Goal: Transaction & Acquisition: Book appointment/travel/reservation

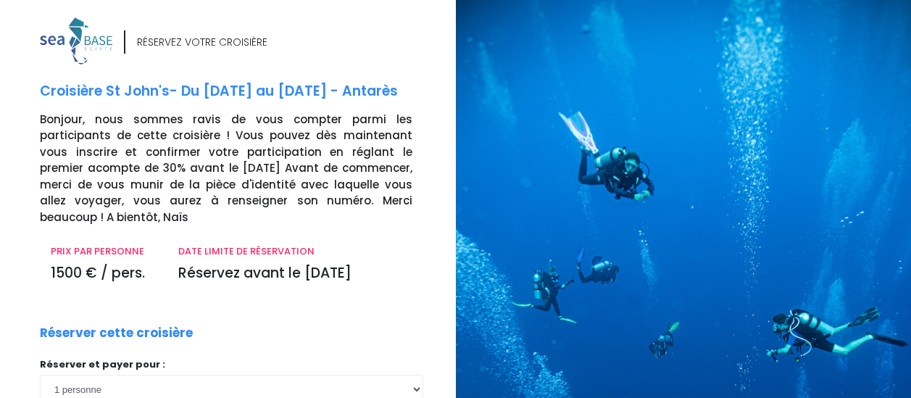
scroll to position [201, 0]
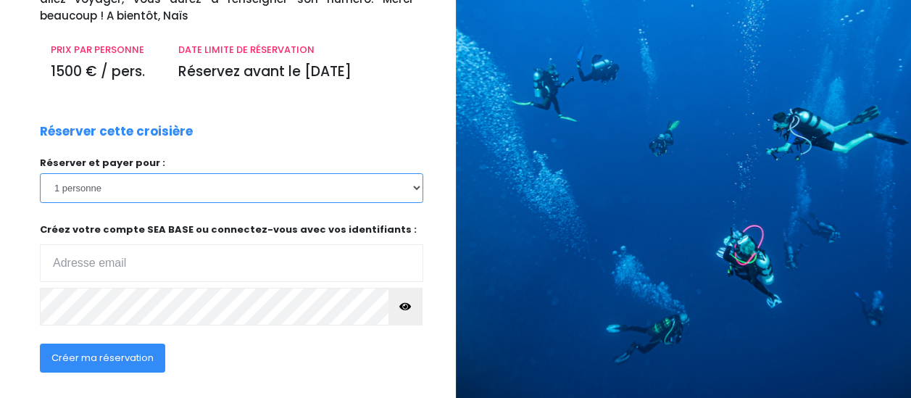
click at [414, 187] on select "1 personne 2 personnes" at bounding box center [231, 187] width 383 height 29
select select "2"
click at [40, 173] on select "1 personne 2 personnes" at bounding box center [231, 187] width 383 height 29
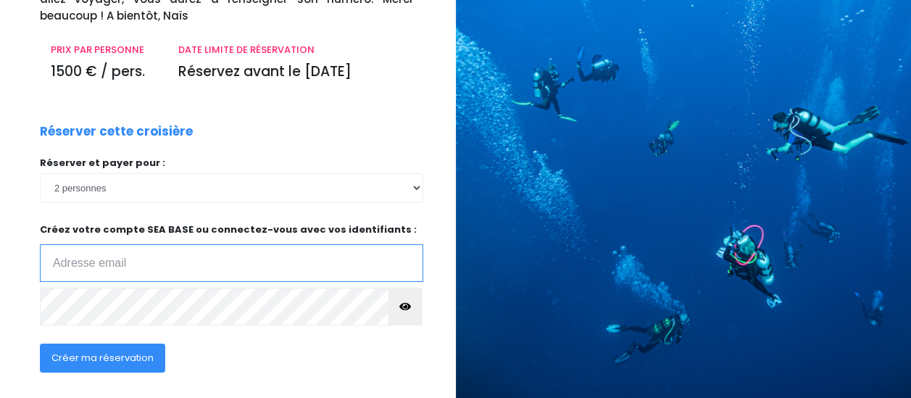
click at [251, 257] on input "email" at bounding box center [231, 263] width 383 height 38
type input "virginielefebvre60@icloud.com"
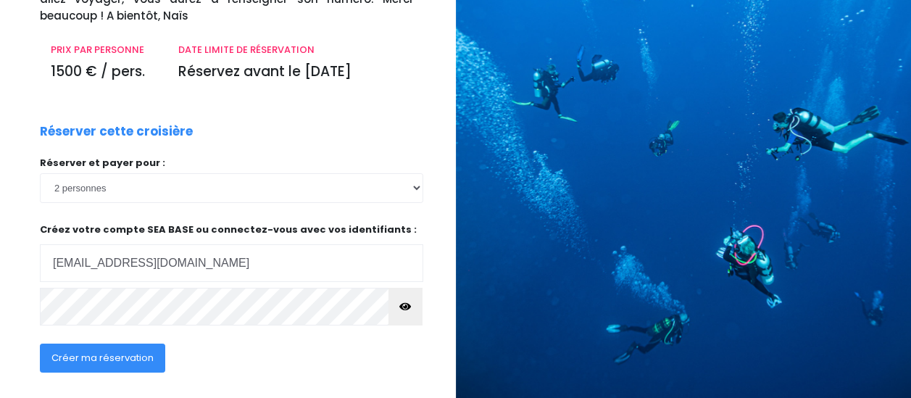
click at [148, 359] on span "Créer ma réservation" at bounding box center [102, 358] width 102 height 14
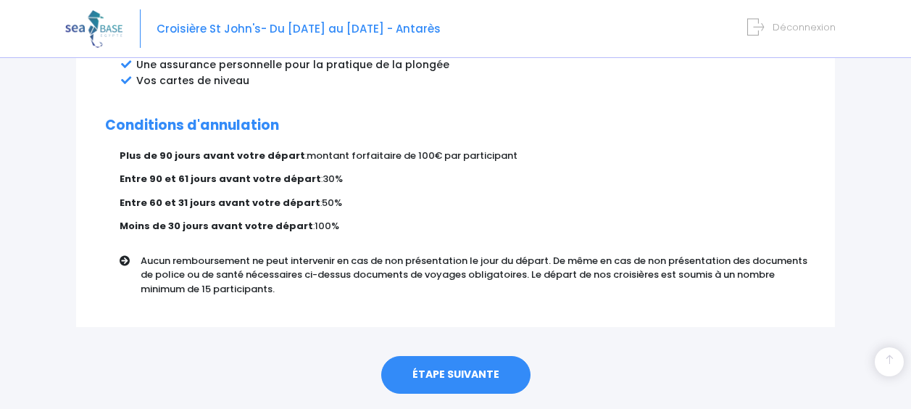
scroll to position [946, 0]
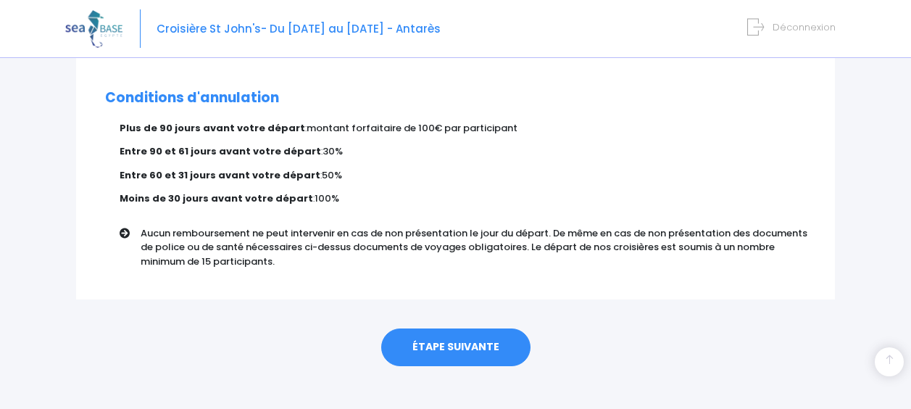
click at [508, 328] on link "ÉTAPE SUIVANTE" at bounding box center [455, 347] width 149 height 38
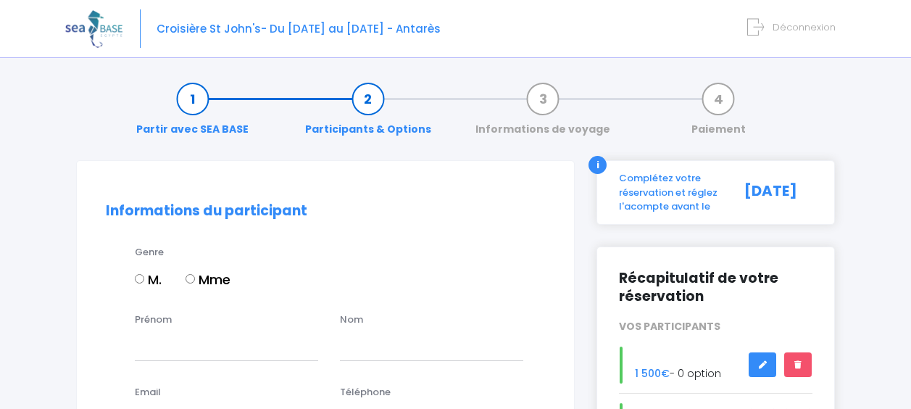
click at [202, 274] on label "Mme" at bounding box center [207, 280] width 45 height 20
click at [195, 274] on input "Mme" at bounding box center [189, 278] width 9 height 9
radio input "true"
click at [170, 349] on input "Prénom" at bounding box center [226, 345] width 183 height 29
type input "[PERSON_NAME]"
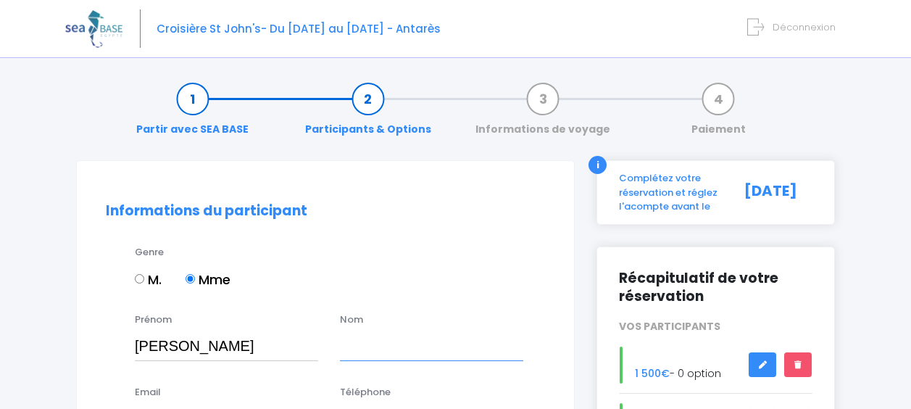
type input "VIRGINIE"
type input "[EMAIL_ADDRESS][DOMAIN_NAME]"
type input "0652421123"
drag, startPoint x: 220, startPoint y: 343, endPoint x: 85, endPoint y: 357, distance: 135.6
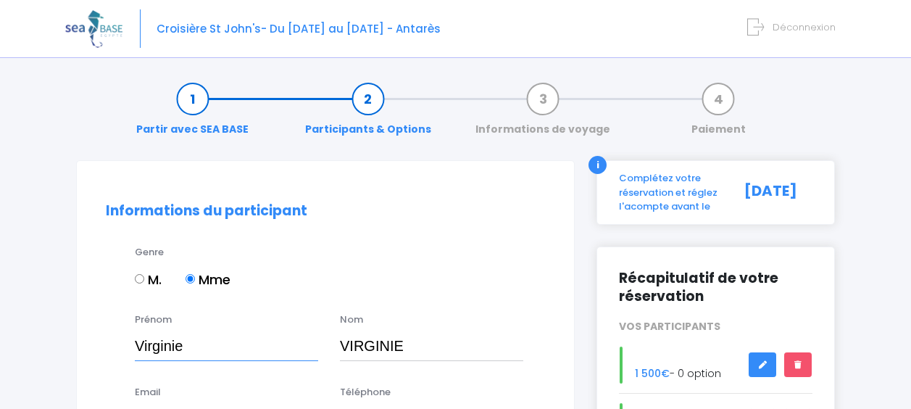
type input "Virginie"
type input "Lefebvre"
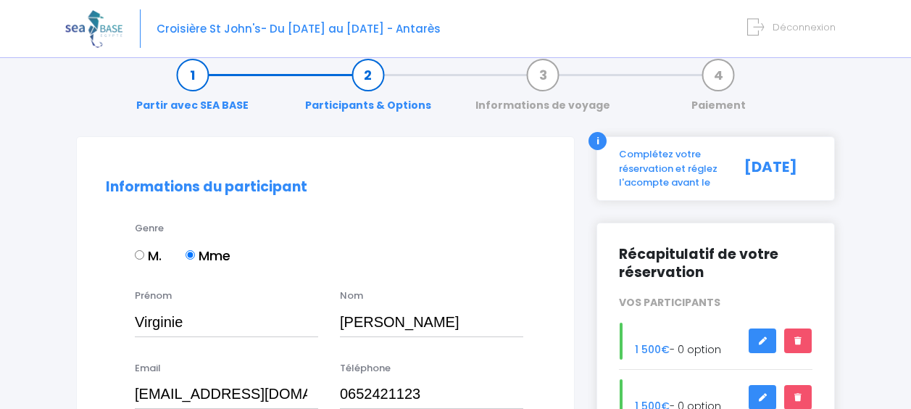
scroll to position [285, 0]
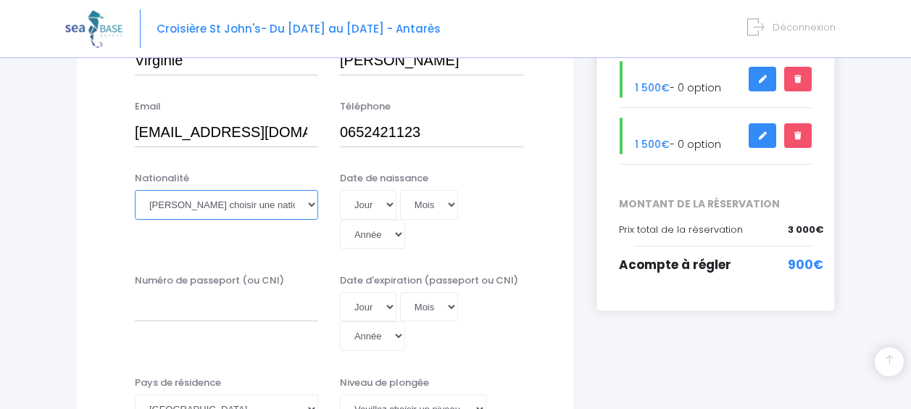
click at [307, 216] on select "Veuillez choisir une nationalité Afghane Albanaise Algerienne Allemande America…" at bounding box center [226, 204] width 183 height 29
select select "Française"
click at [135, 190] on select "Veuillez choisir une nationalité Afghane Albanaise Algerienne Allemande America…" at bounding box center [226, 204] width 183 height 29
click at [209, 314] on input "Numéro de passeport (ou CNI)" at bounding box center [226, 306] width 183 height 29
type input "&"
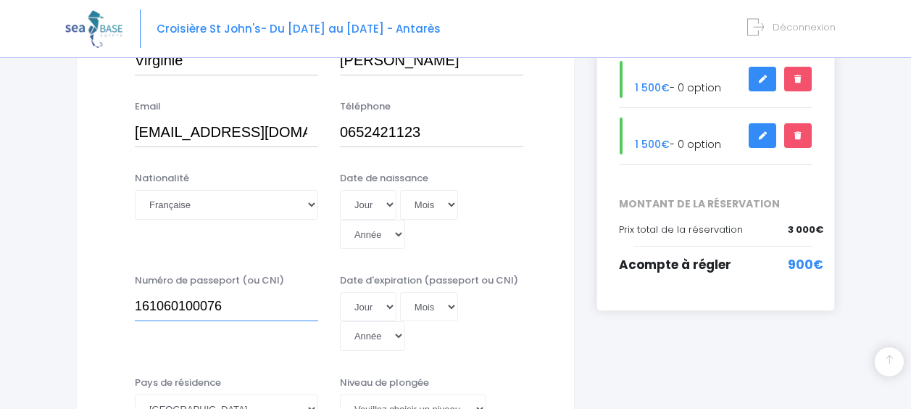
type input "161060100076"
click at [368, 312] on select "Jour 01 02 03 04 05 06 07 08 09 10 11 12 13 14 15 16 17 18 19 20 21 22 23 24 25…" at bounding box center [368, 306] width 57 height 29
select select "03"
click at [340, 292] on select "Jour 01 02 03 04 05 06 07 08 09 10 11 12 13 14 15 16 17 18 19 20 21 22 23 24 25…" at bounding box center [368, 306] width 57 height 29
click at [443, 309] on select "Mois 01 02 03 04 05 06 07 08 09 10 11 12" at bounding box center [429, 306] width 58 height 29
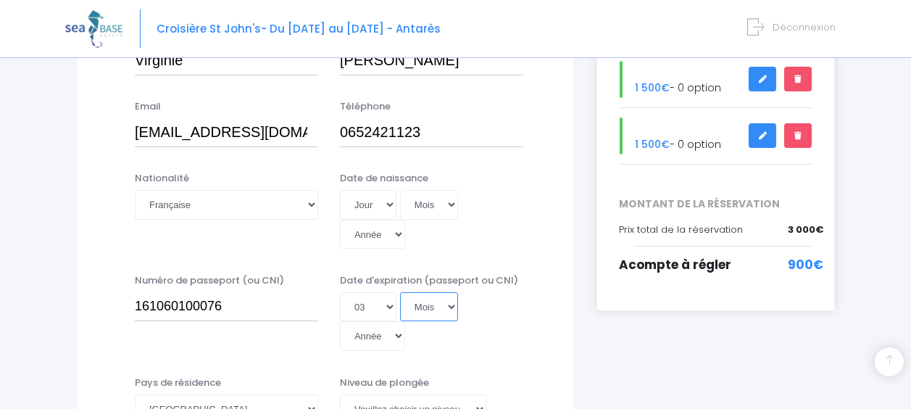
select select "10"
click at [400, 292] on select "Mois 01 02 03 04 05 06 07 08 09 10 11 12" at bounding box center [429, 306] width 58 height 29
click at [449, 239] on div "Jour 01 02 03 04 05 06 07 08 09 10 11 12 13 14 15 16 17 18 19 20 21 22 23 24 25…" at bounding box center [431, 219] width 183 height 59
click at [391, 341] on select "Année 2045 2044 2043 2042 2041 2040 2039 2038 2037 2036 2035 2034 2033 2032 203…" at bounding box center [372, 335] width 65 height 29
click at [491, 230] on div "Jour 01 02 03 04 05 06 07 08 09 10 11 12 13 14 15 16 17 18 19 20 21 22 23 24 25…" at bounding box center [431, 219] width 183 height 59
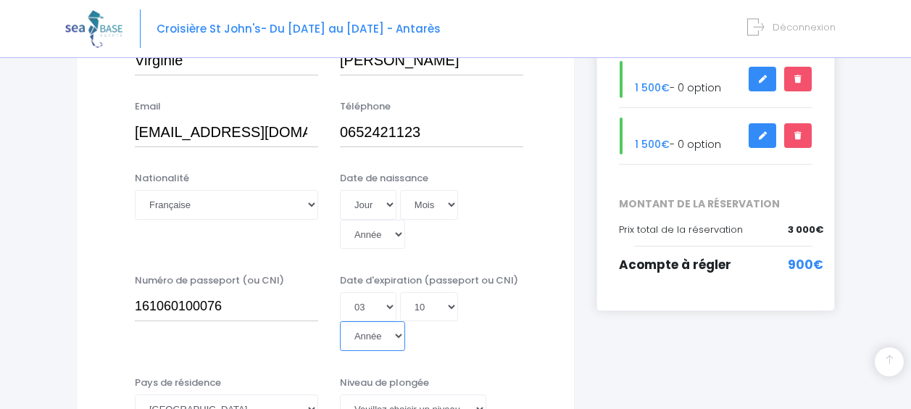
click at [381, 328] on select "Année 2045 2044 2043 2042 2041 2040 2039 2038 2037 2036 2035 2034 2033 2032 203…" at bounding box center [372, 335] width 65 height 29
select select "2031"
click at [340, 321] on select "Année 2045 2044 2043 2042 2041 2040 2039 2038 2037 2036 2035 2034 2033 2032 203…" at bounding box center [372, 335] width 65 height 29
type input "2031-10-03"
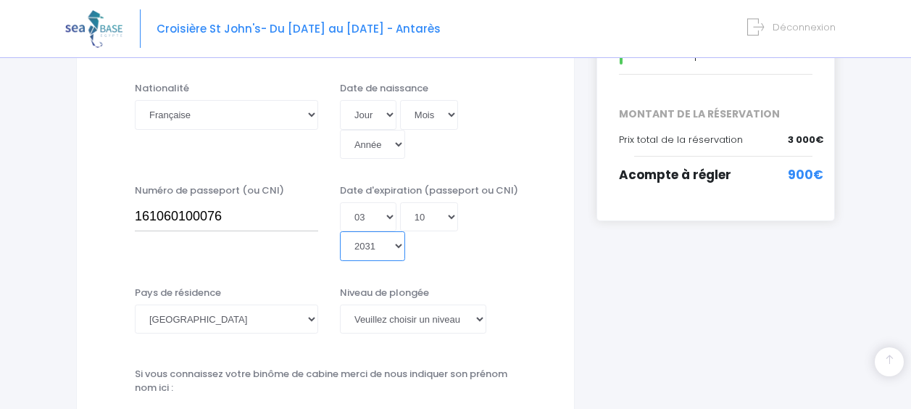
scroll to position [446, 0]
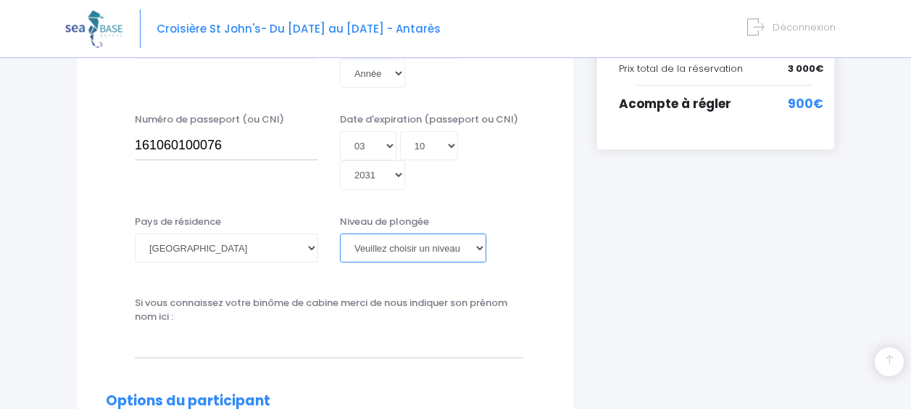
click at [459, 244] on select "Veuillez choisir un niveau de plongée Non plongeur Junior OW diver Adventure OW…" at bounding box center [413, 247] width 146 height 29
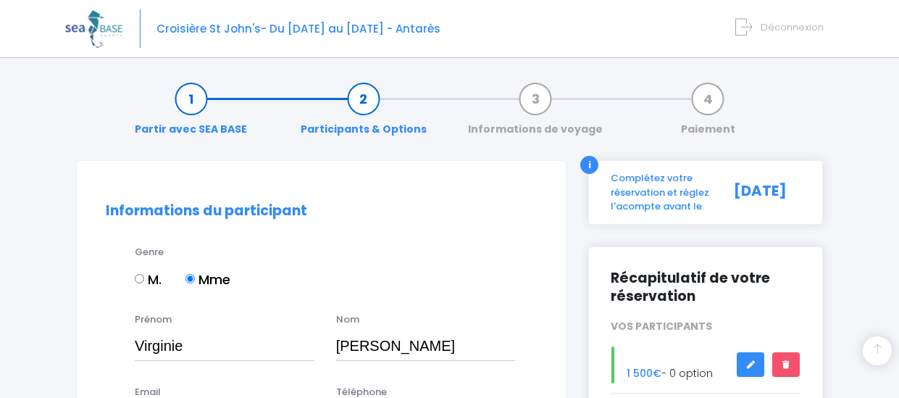
select select "Française"
select select "03"
select select "10"
select select "2031"
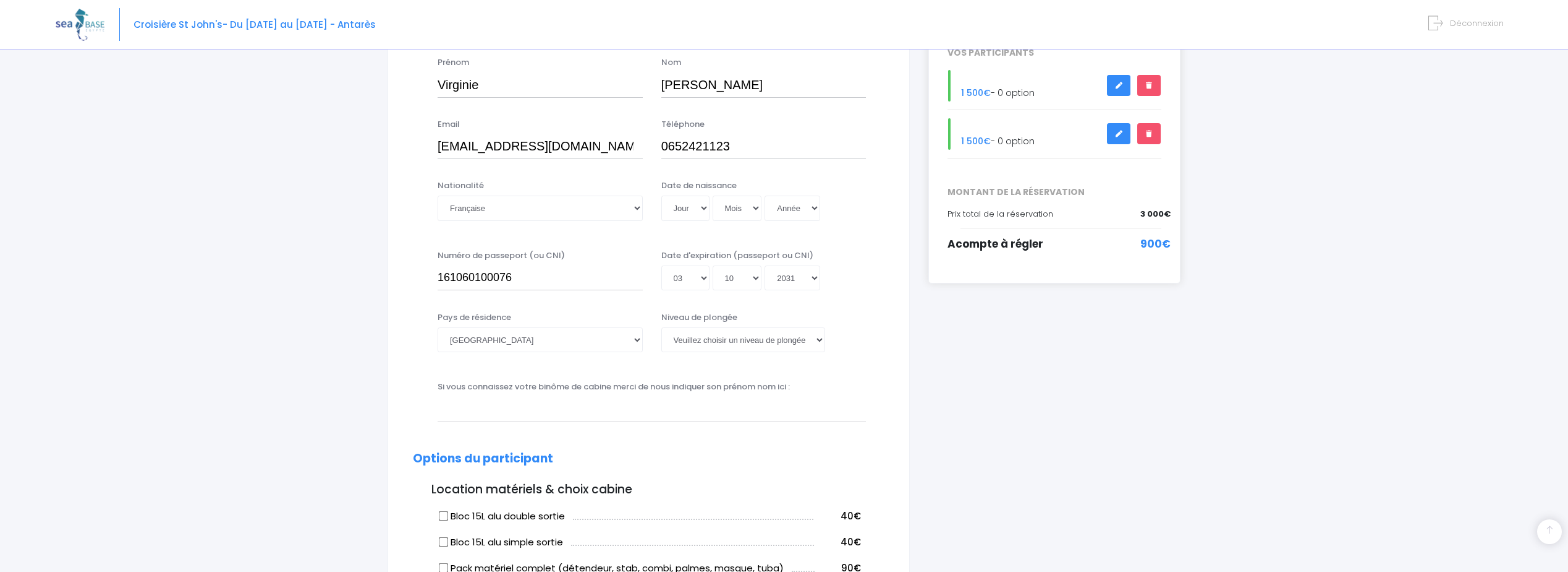
scroll to position [152, 0]
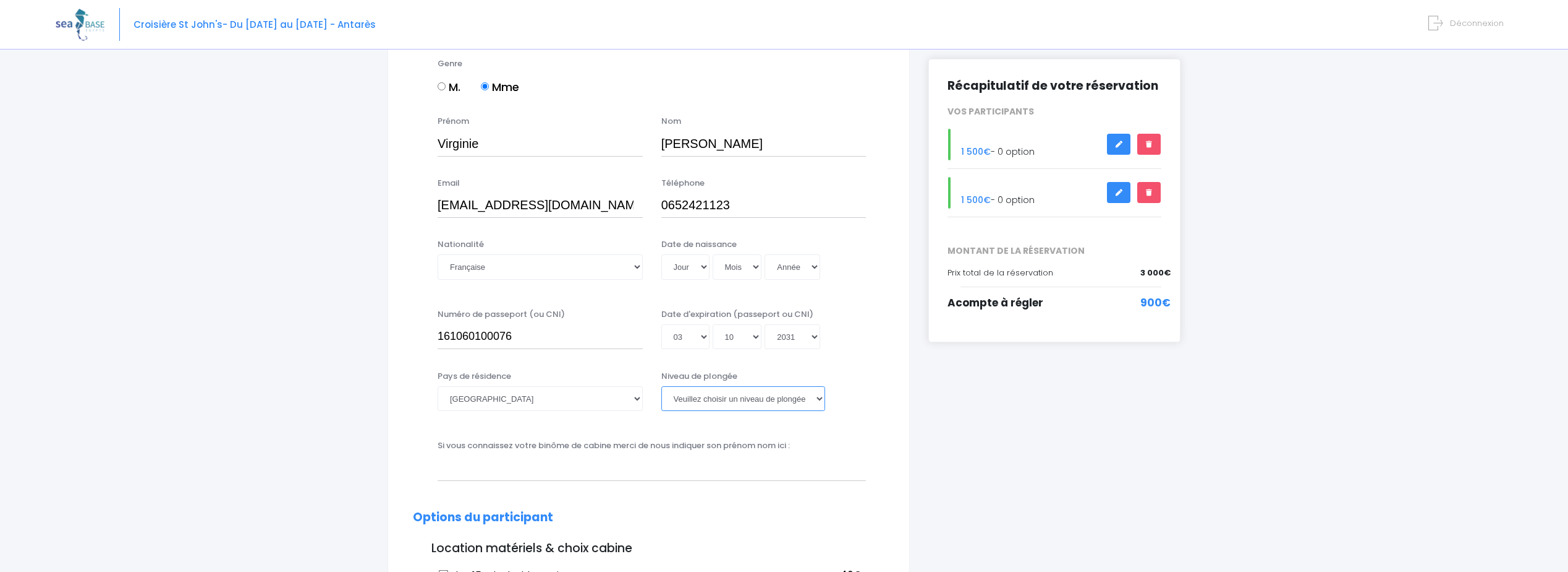
click at [755, 339] on select "Veuillez choisir un niveau de plongée Non plongeur Junior OW diver Adventure OW…" at bounding box center [743, 398] width 164 height 25
select select "N2"
click at [661, 339] on select "Veuillez choisir un niveau de plongée Non plongeur Junior OW diver Adventure OW…" at bounding box center [743, 398] width 164 height 25
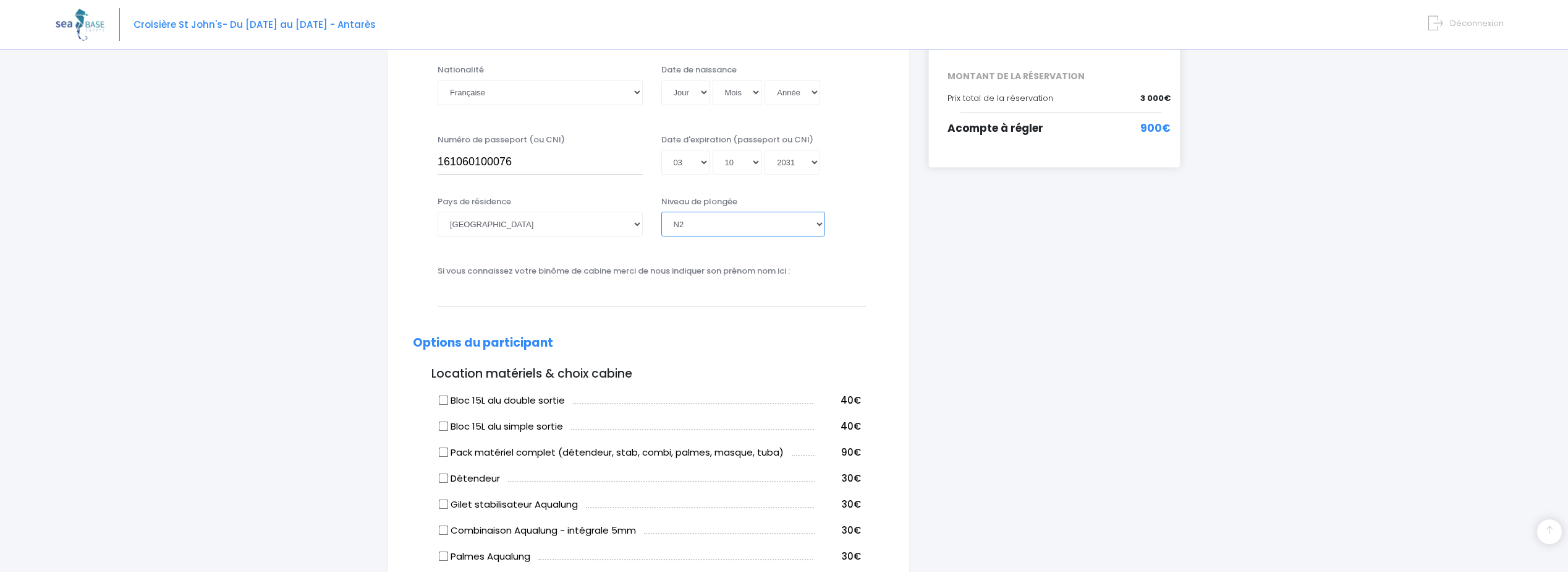
scroll to position [337, 0]
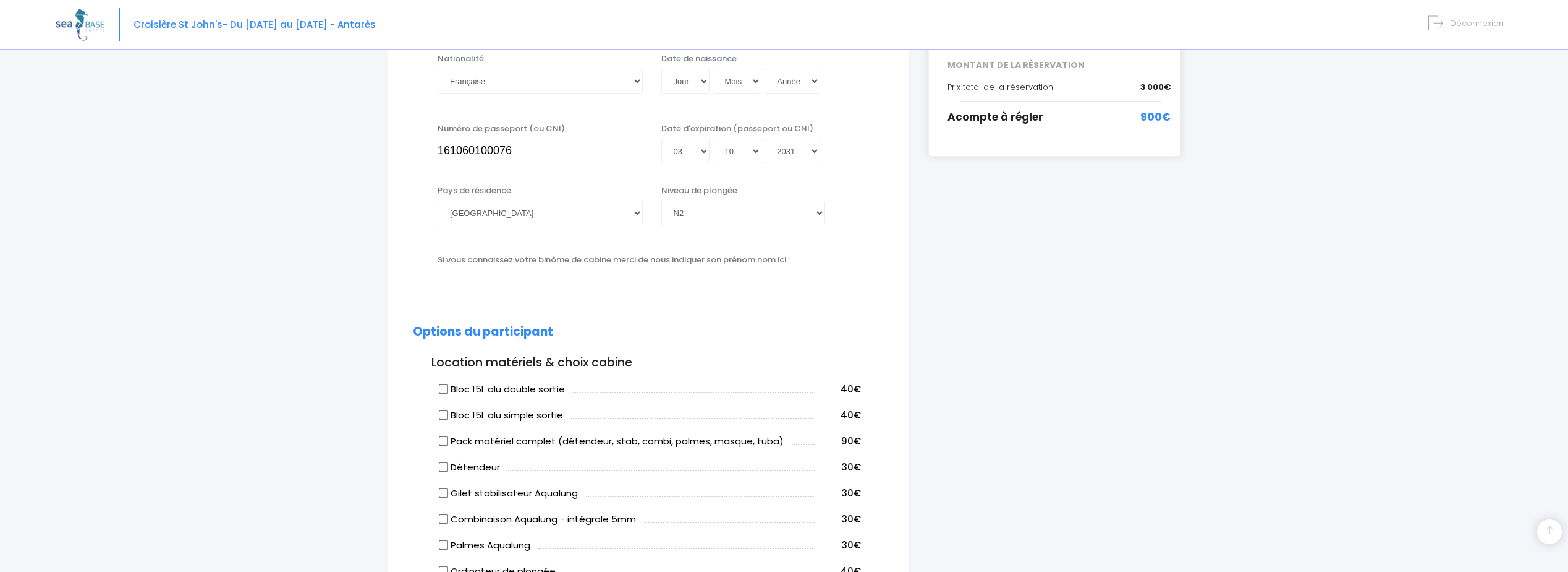
click at [454, 274] on input "text" at bounding box center [652, 282] width 428 height 25
type input "Lefebvre Nicolas"
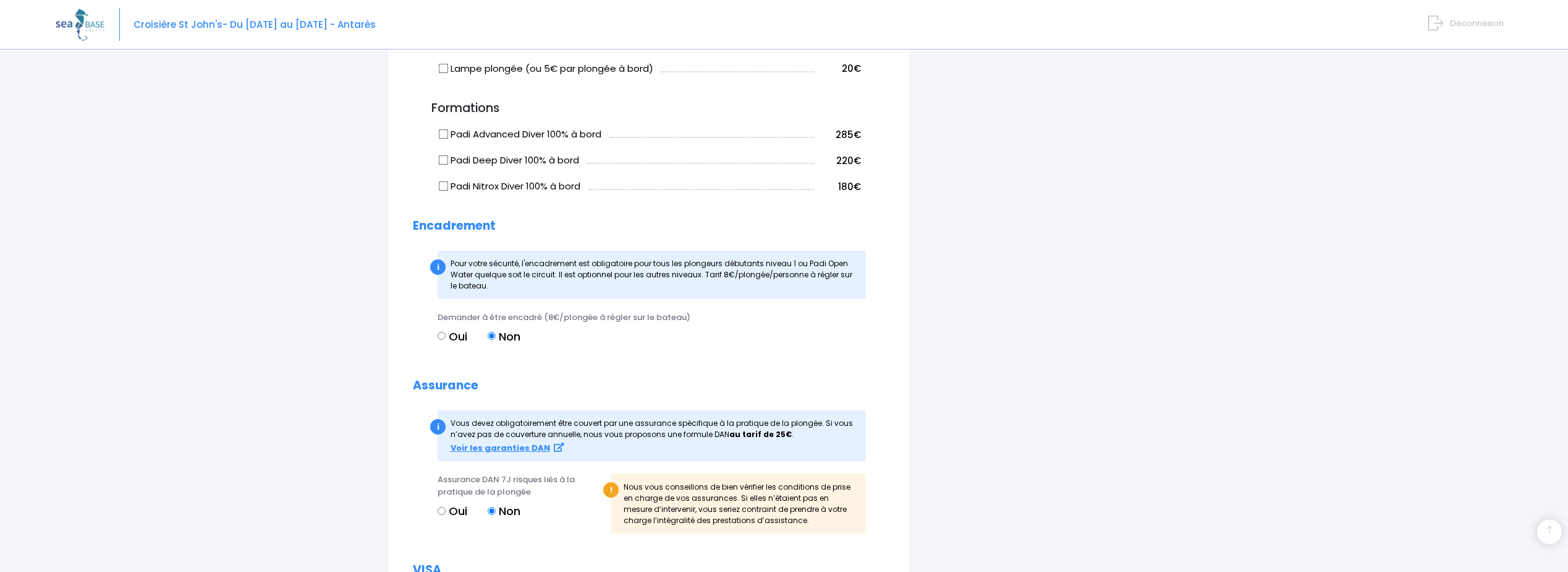
scroll to position [866, 0]
click at [444, 339] on input "Oui" at bounding box center [441, 510] width 8 height 8
radio input "true"
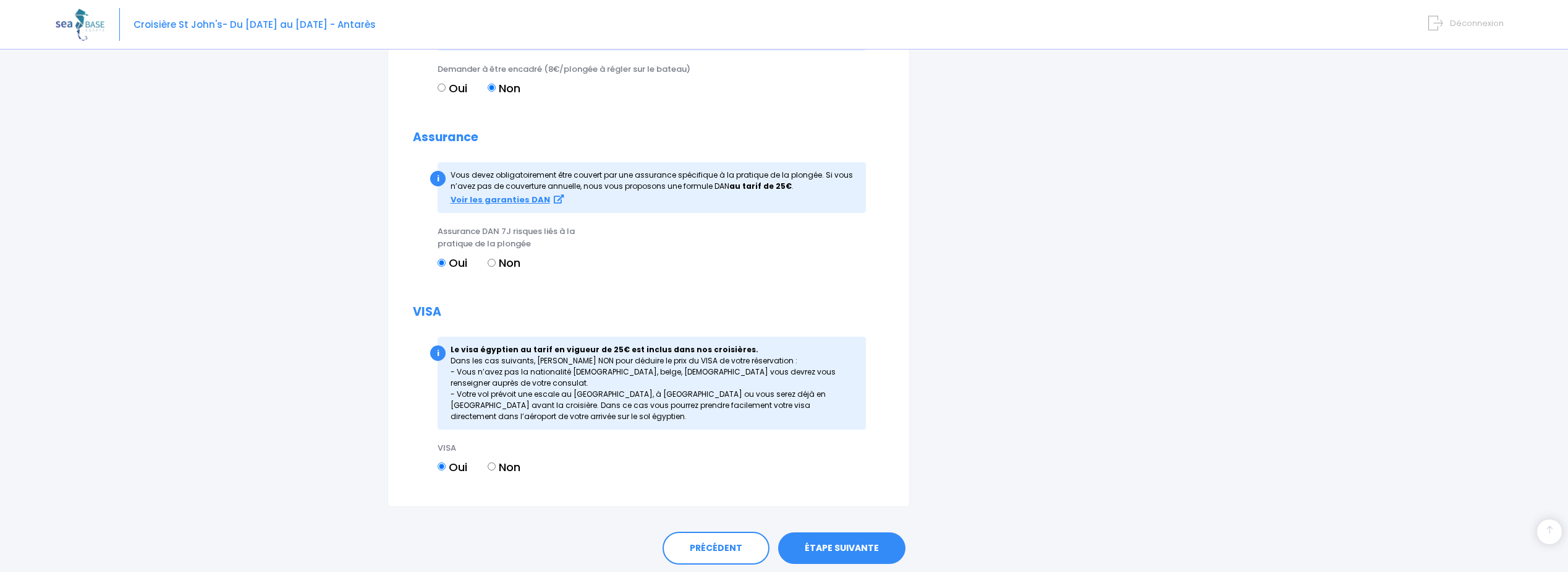
scroll to position [1156, 0]
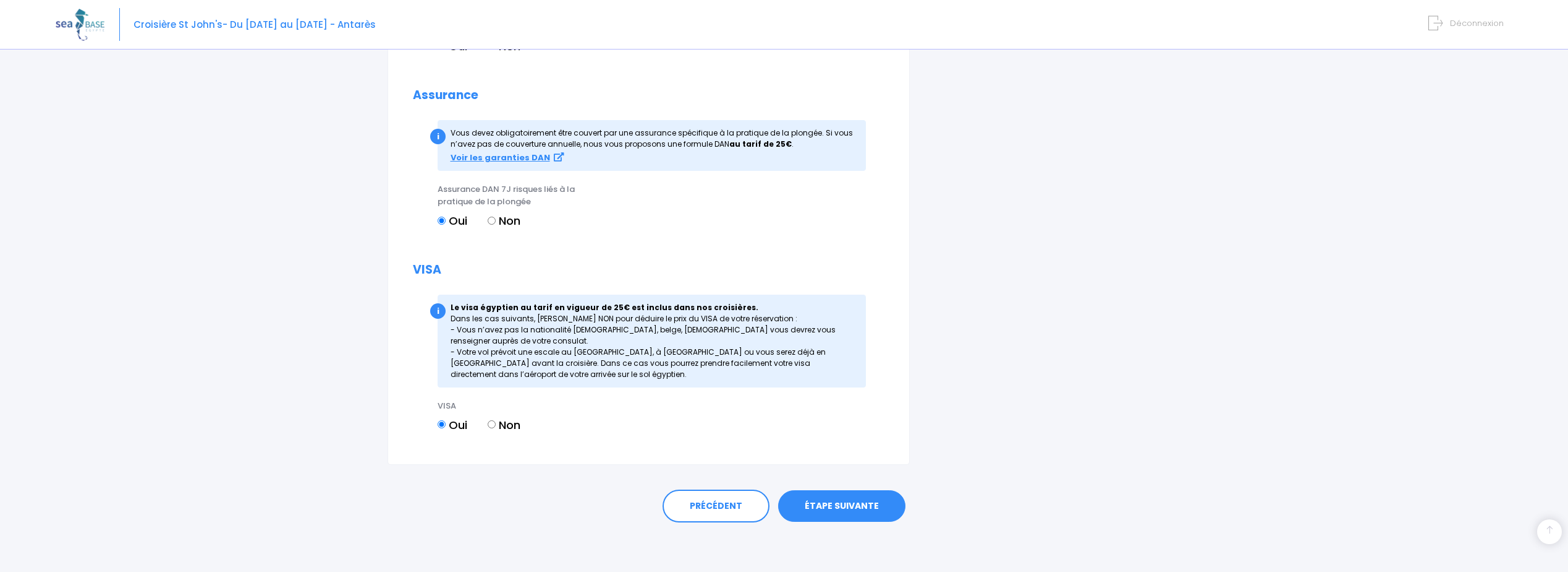
click at [767, 339] on link "ÉTAPE SUIVANTE" at bounding box center [841, 506] width 127 height 32
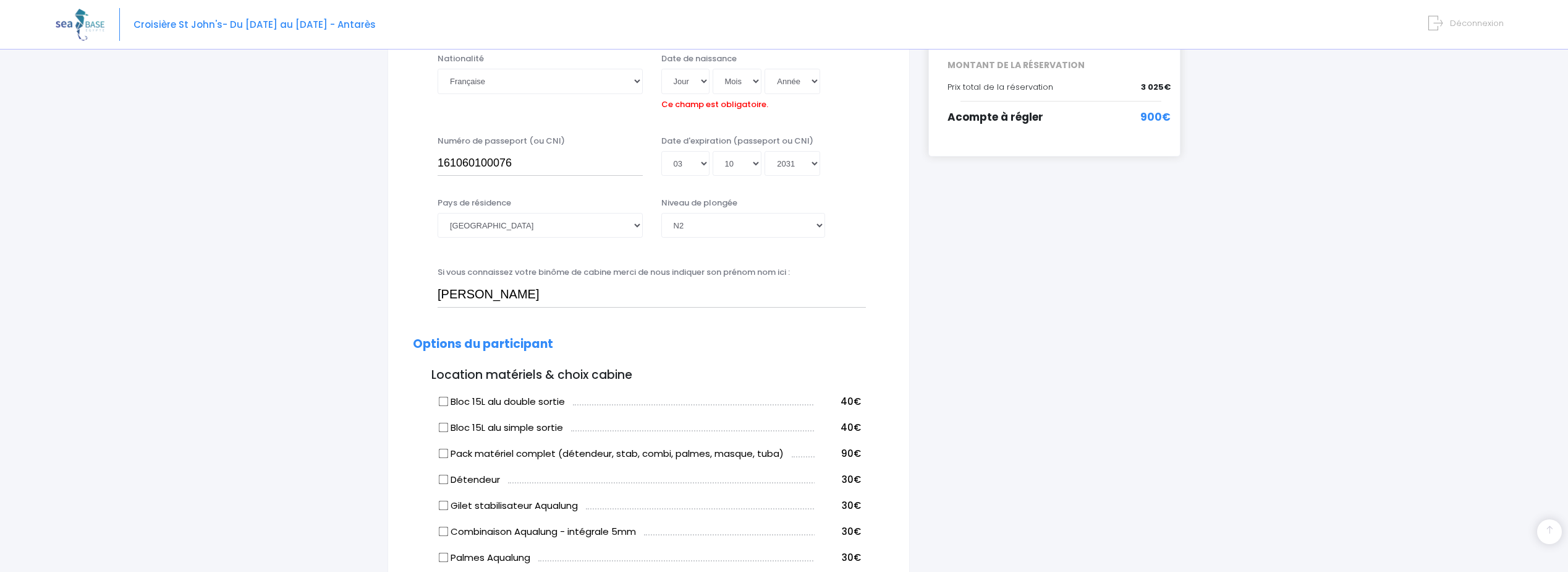
scroll to position [307, 0]
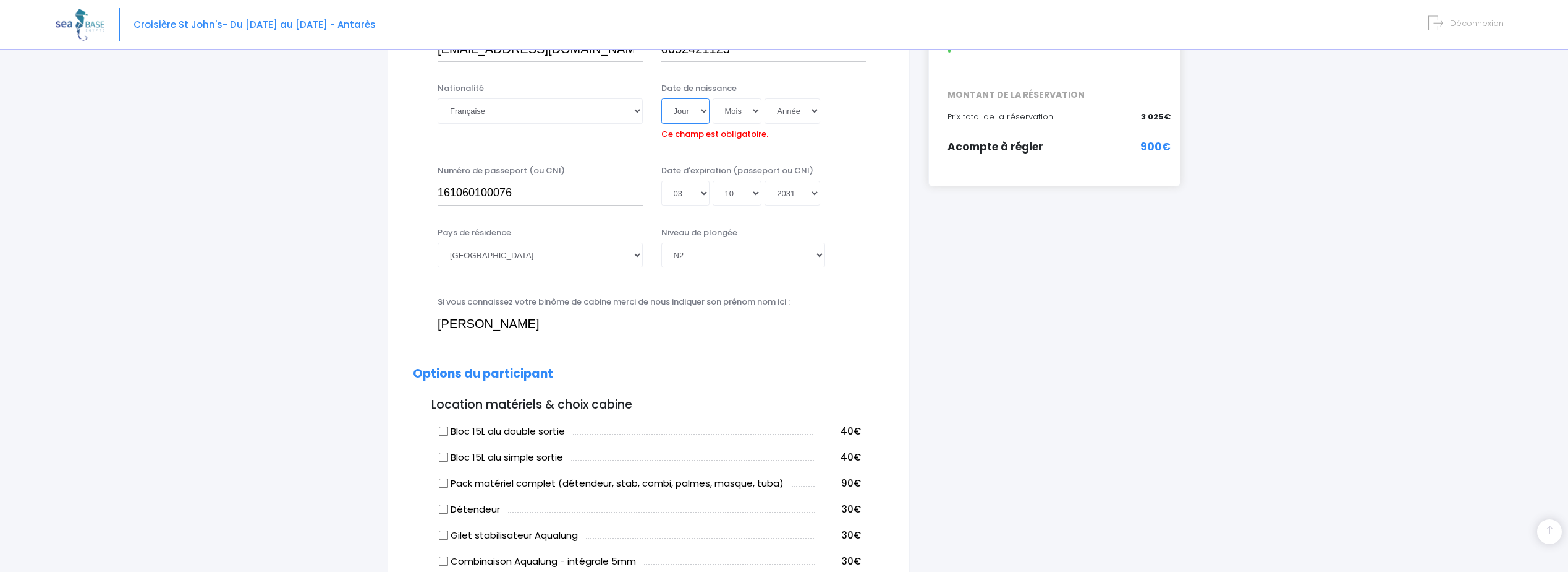
drag, startPoint x: 700, startPoint y: 112, endPoint x: 698, endPoint y: 120, distance: 8.2
click at [698, 120] on select "Jour 01 02 03 04 05 06 07 08 09 10 11 12 13 14 15 16 17 18 19 20 21 22 23 24 25…" at bounding box center [685, 110] width 49 height 25
select select "09"
click at [661, 98] on select "Jour 01 02 03 04 05 06 07 08 09 10 11 12 13 14 15 16 17 18 19 20 21 22 23 24 25…" at bounding box center [685, 110] width 49 height 25
click at [749, 118] on select "Mois 01 02 03 04 05 06 07 08 09 10 11 12" at bounding box center [737, 110] width 49 height 25
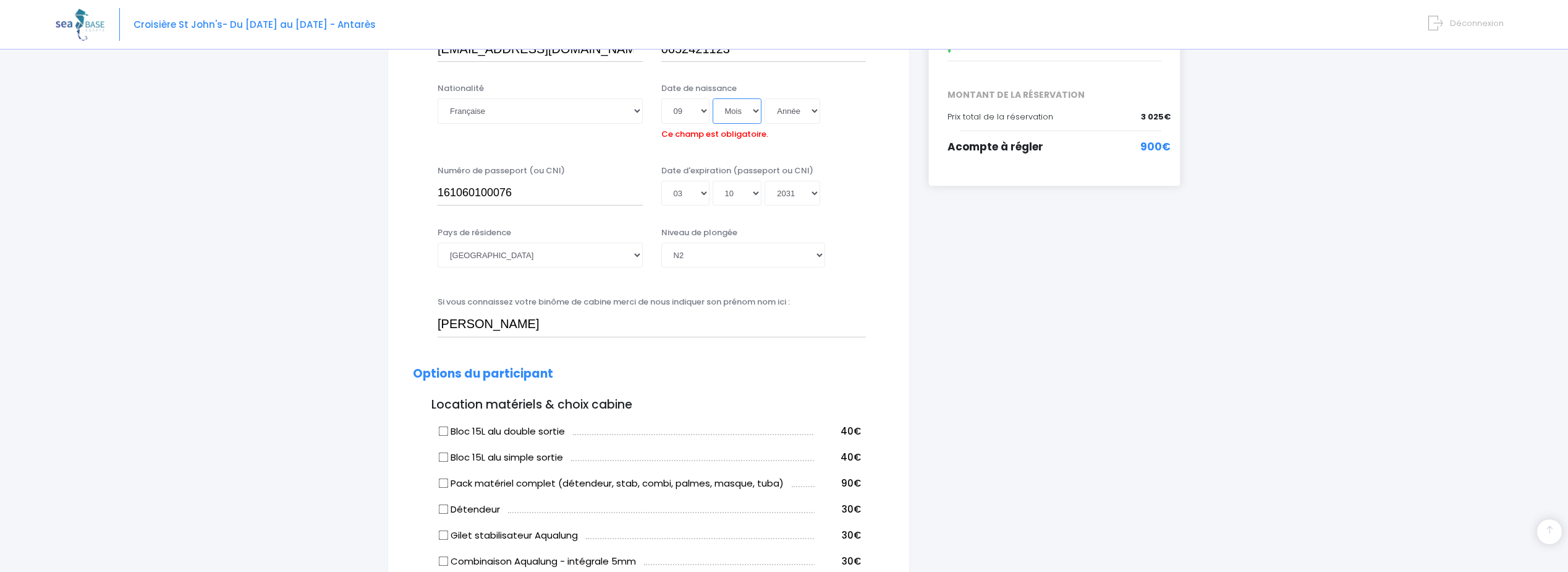
select select "06"
click at [712, 98] on select "Mois 01 02 03 04 05 06 07 08 09 10 11 12" at bounding box center [737, 110] width 49 height 25
click at [767, 111] on select "Année 2045 2044 2043 2042 2041 2040 2039 2038 2037 2036 2035 2034 2033 2032 203…" at bounding box center [792, 110] width 55 height 25
select select "1970"
click at [764, 98] on select "Année 2045 2044 2043 2042 2041 2040 2039 2038 2037 2036 2035 2034 2033 2032 203…" at bounding box center [792, 110] width 55 height 25
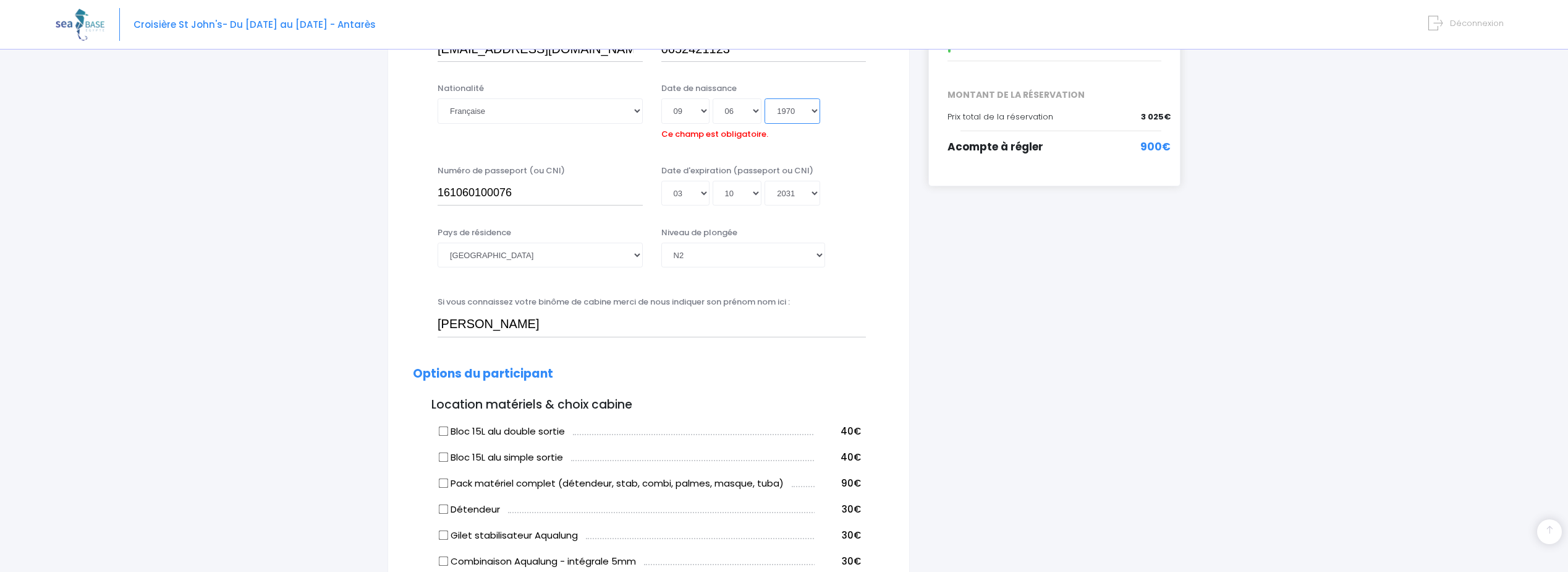
type input "1970-06-09"
click at [767, 298] on div "Si vous connaissez votre binôme de cabine merci de nous indiquer son prénom nom…" at bounding box center [648, 319] width 491 height 49
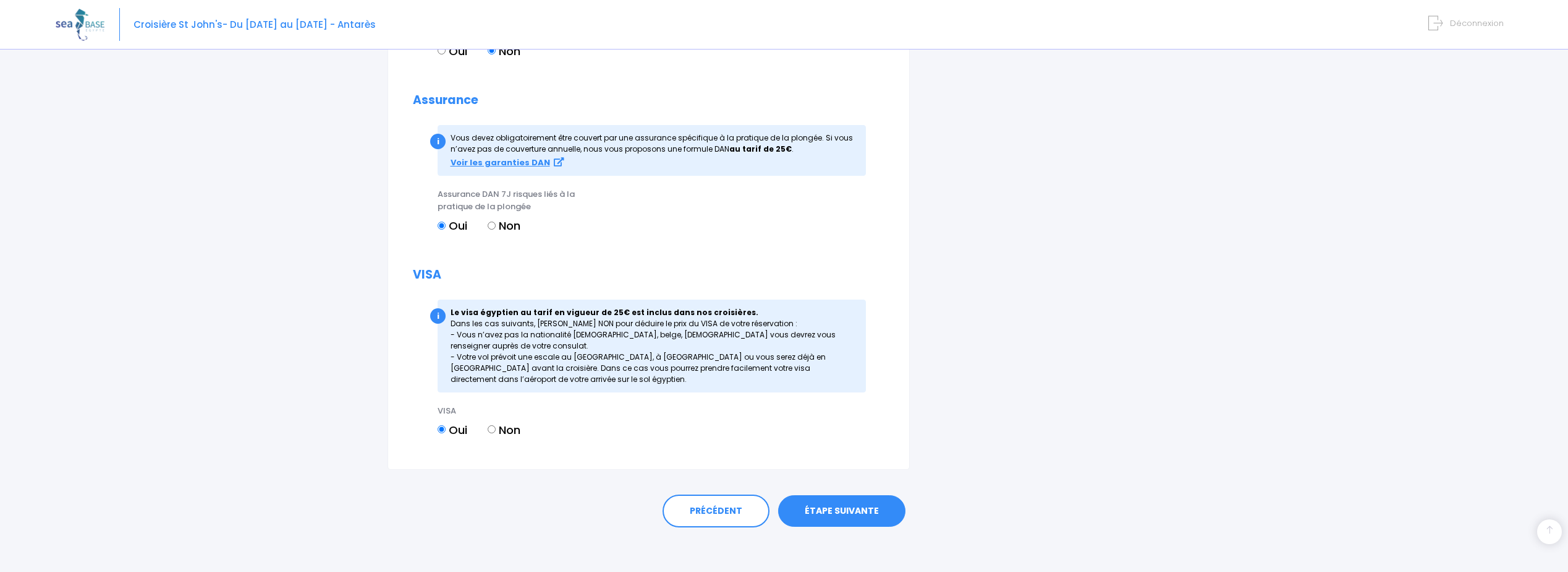
scroll to position [1168, 0]
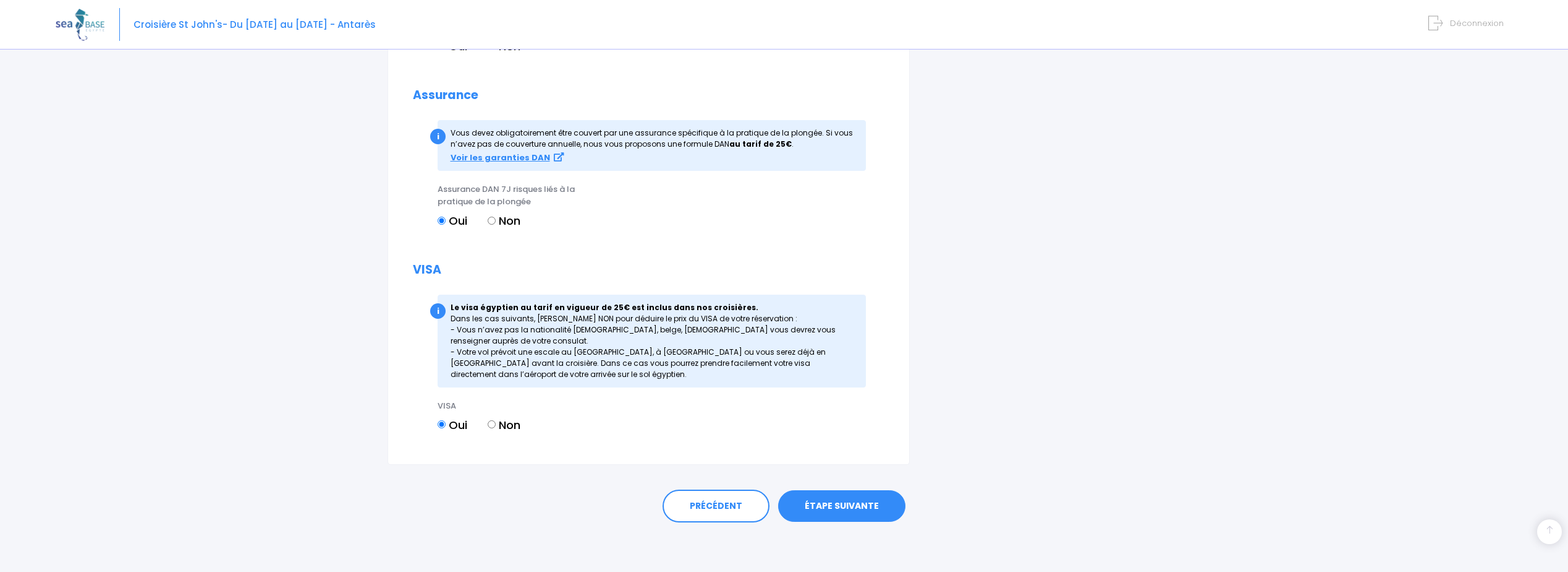
click at [767, 339] on link "ÉTAPE SUIVANTE" at bounding box center [841, 506] width 127 height 32
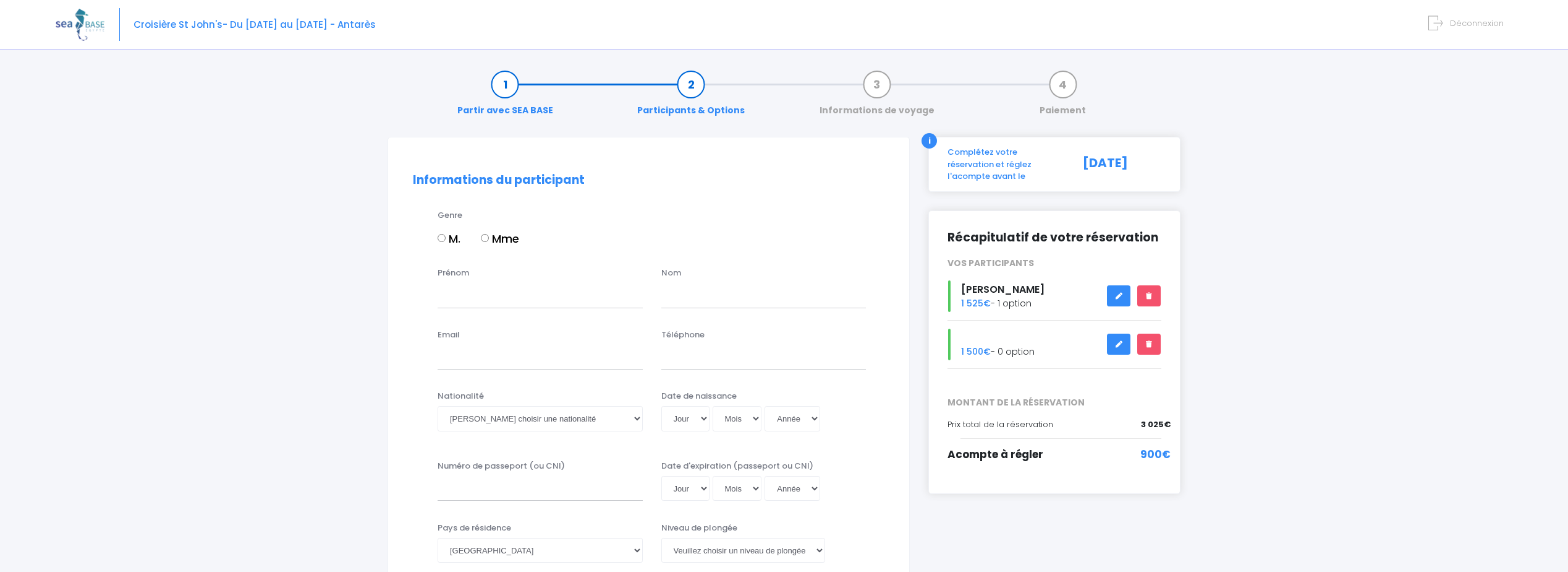
click at [441, 237] on input "M." at bounding box center [441, 237] width 8 height 8
radio input "true"
click at [455, 293] on input "Prénom" at bounding box center [540, 295] width 206 height 25
type input "Nicolas"
type input "Lefebvre"
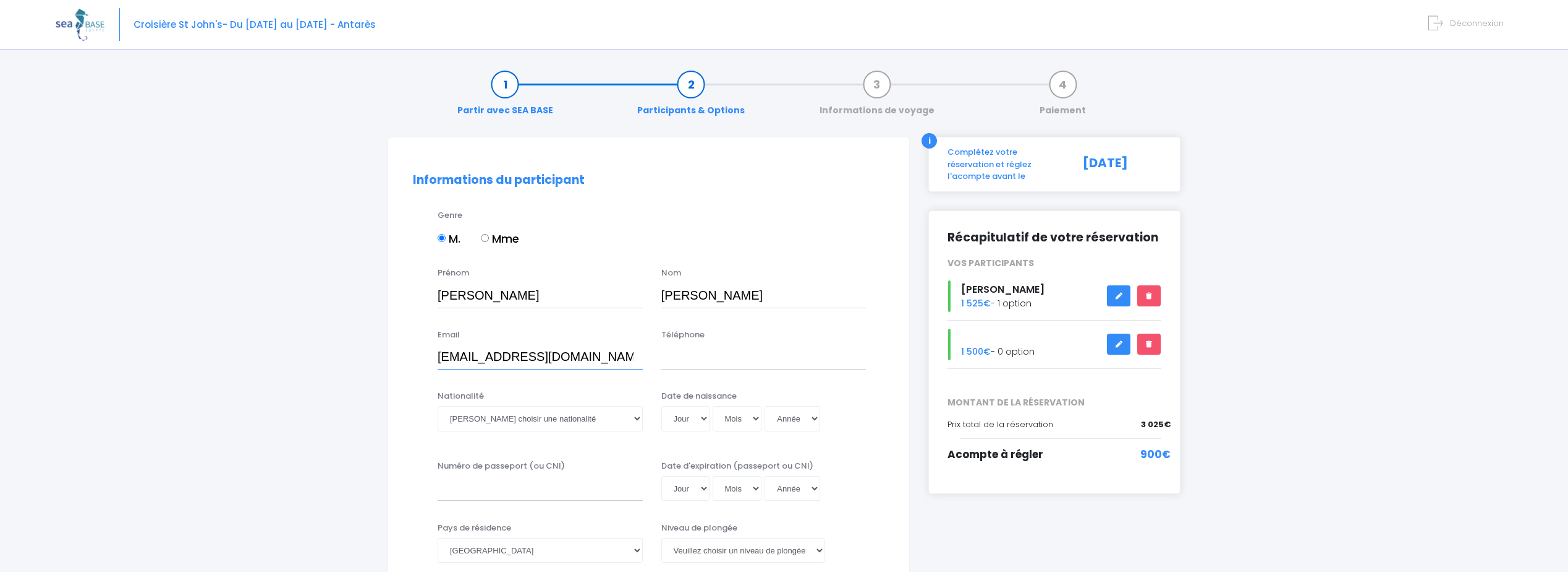
type input "nicolaslefebvre60@icloud.com"
click at [675, 370] on div "Email nicolaslefebvre60@icloud.com Téléphone" at bounding box center [648, 353] width 491 height 49
drag, startPoint x: 675, startPoint y: 366, endPoint x: 668, endPoint y: 384, distance: 19.3
type input "0681327234"
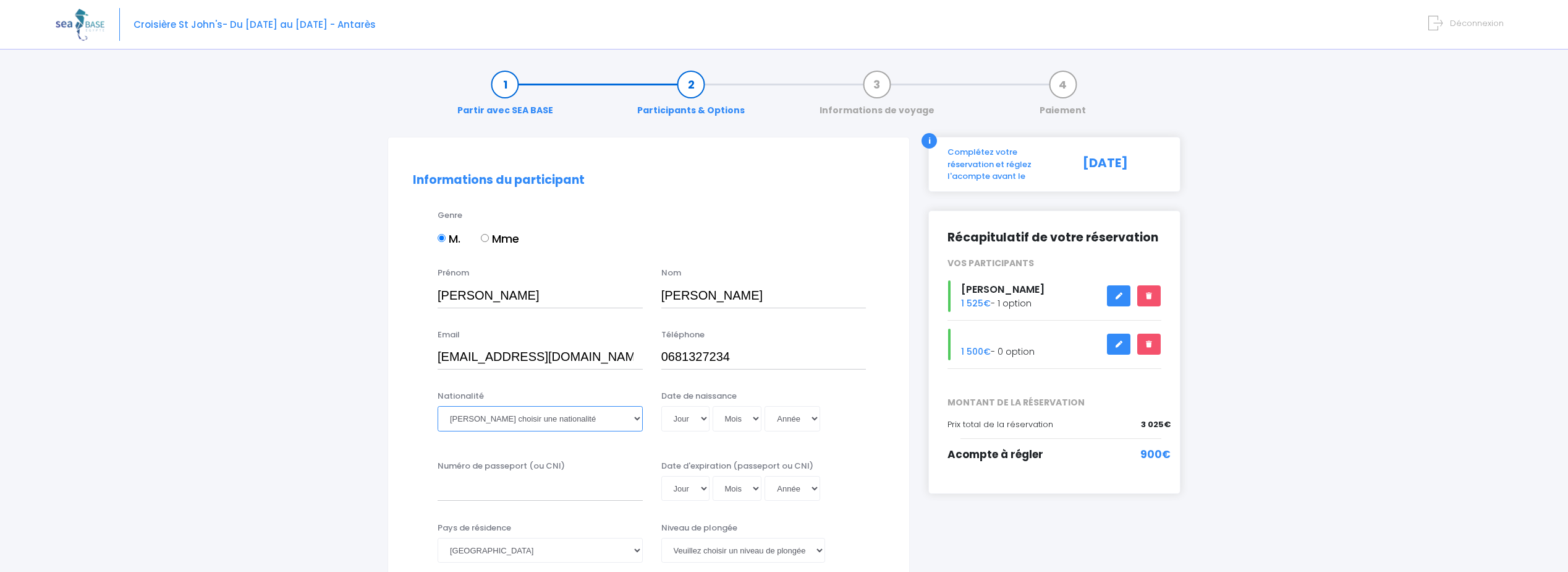
click at [609, 410] on select "Veuillez choisir une nationalité Afghane Albanaise Algerienne Allemande America…" at bounding box center [540, 417] width 206 height 25
select select "Française"
click at [438, 406] on select "Veuillez choisir une nationalité Afghane Albanaise Algerienne Allemande America…" at bounding box center [540, 417] width 206 height 25
click at [697, 419] on select "Jour 01 02 03 04 05 06 07 08 09 10 11 12 13 14 15 16 17 18 19 20 21 22 23 24 25…" at bounding box center [685, 417] width 49 height 25
select select "27"
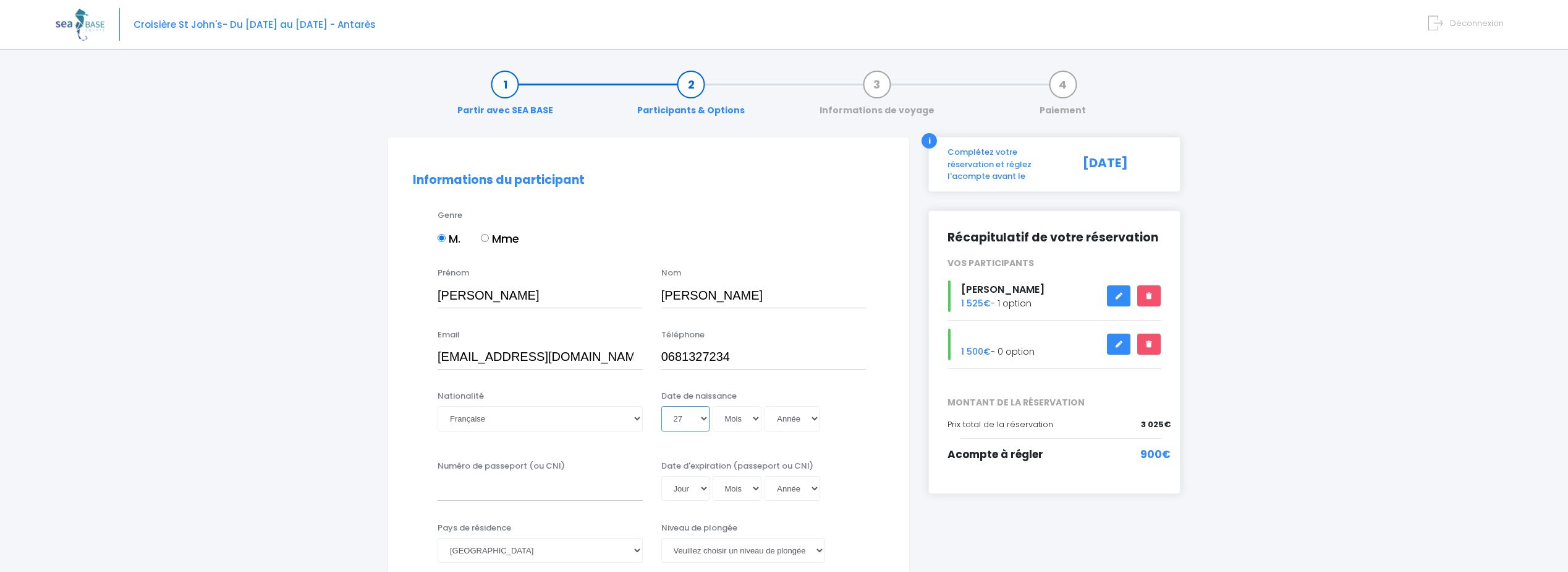
click at [661, 406] on select "Jour 01 02 03 04 05 06 07 08 09 10 11 12 13 14 15 16 17 18 19 20 21 22 23 24 25…" at bounding box center [685, 417] width 49 height 25
click at [737, 417] on select "Mois 01 02 03 04 05 06 07 08 09 10 11 12" at bounding box center [737, 417] width 49 height 25
select select "06"
click at [712, 406] on select "Mois 01 02 03 04 05 06 07 08 09 10 11 12" at bounding box center [737, 417] width 49 height 25
click at [802, 423] on select "Année 2045 2044 2043 2042 2041 2040 2039 2038 2037 2036 2035 2034 2033 2032 203…" at bounding box center [792, 417] width 55 height 25
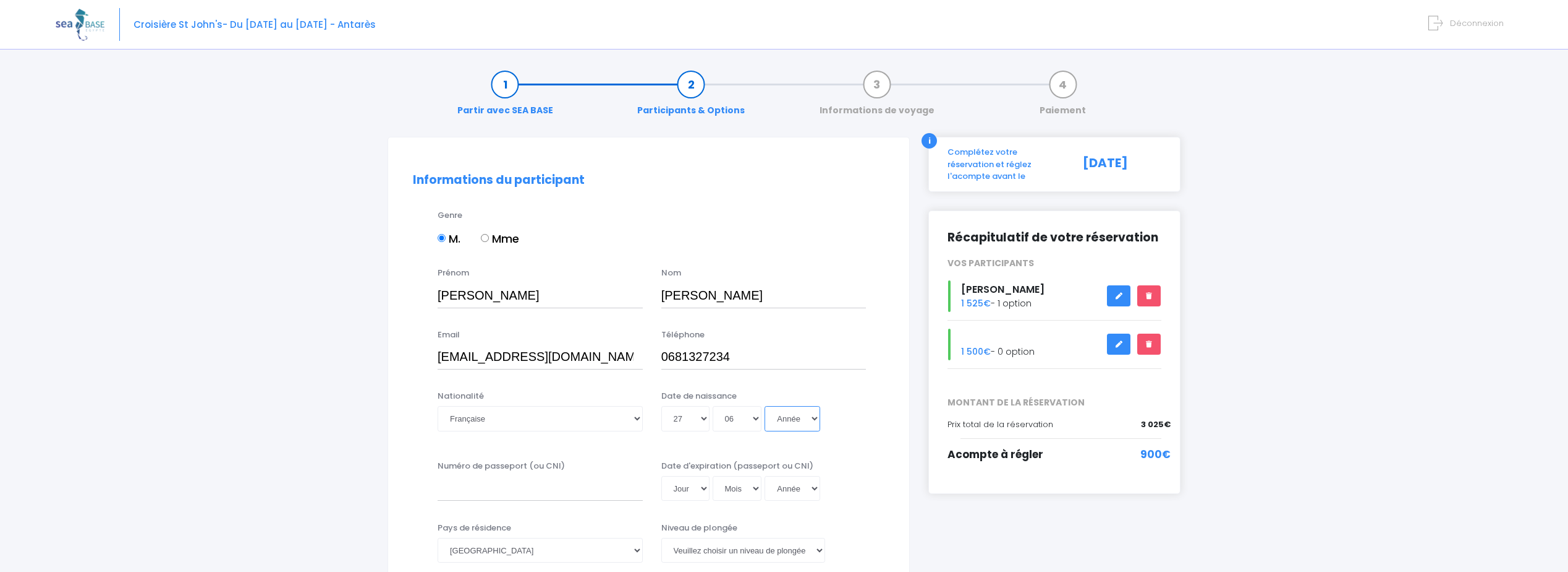
select select "1972"
click at [764, 406] on select "Année 2045 2044 2043 2042 2041 2040 2039 2038 2037 2036 2035 2034 2033 2032 203…" at bounding box center [792, 417] width 55 height 25
type input "1972-06-27"
click at [531, 492] on input "Numéro de passeport (ou CNI)" at bounding box center [540, 487] width 206 height 25
click at [686, 489] on select "Jour 01 02 03 04 05 06 07 08 09 10 11 12 13 14 15 16 17 18 19 20 21 22 23 24 25…" at bounding box center [685, 487] width 49 height 25
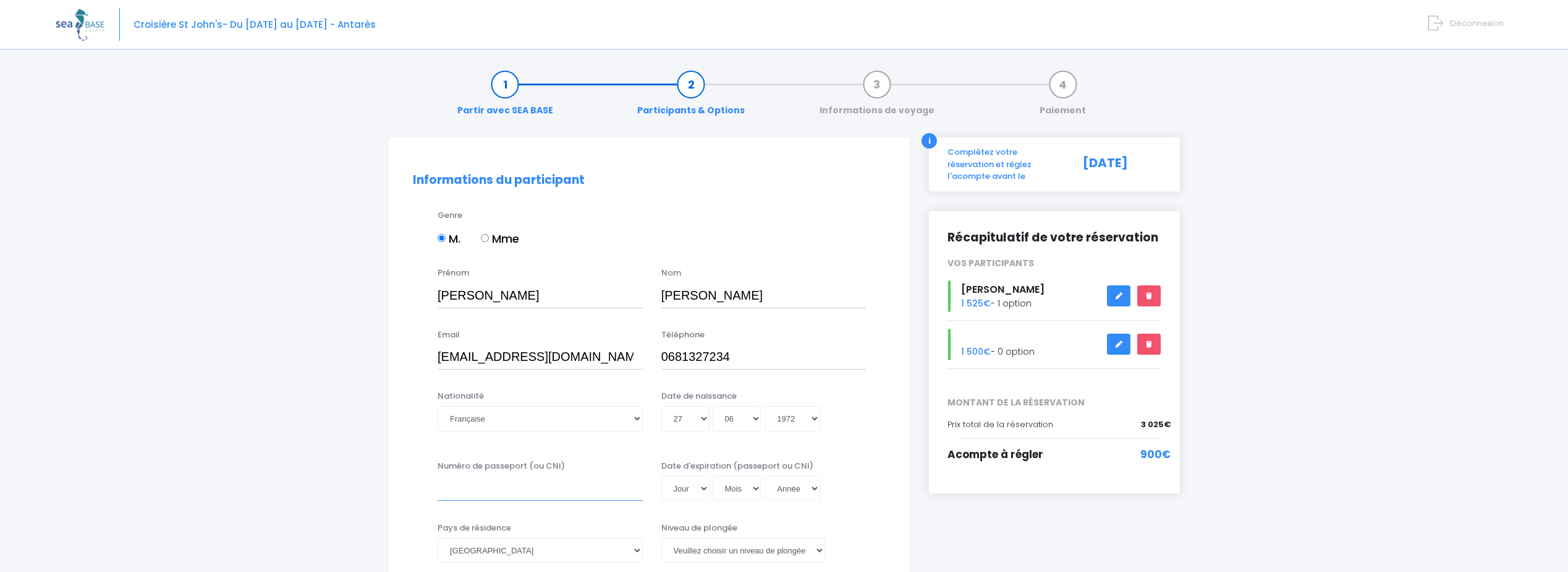
click at [569, 490] on input "Numéro de passeport (ou CNI)" at bounding box center [540, 487] width 206 height 25
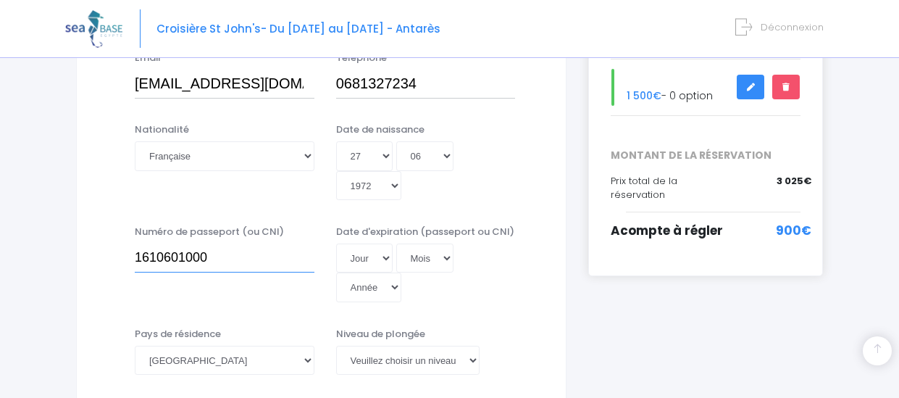
scroll to position [333, 0]
click at [222, 262] on input "1610601000" at bounding box center [225, 258] width 180 height 29
click at [228, 262] on input "1610601000" at bounding box center [225, 258] width 180 height 29
click at [201, 264] on input "1610601000" at bounding box center [225, 258] width 180 height 29
click at [199, 262] on input "1610601000" at bounding box center [225, 258] width 180 height 29
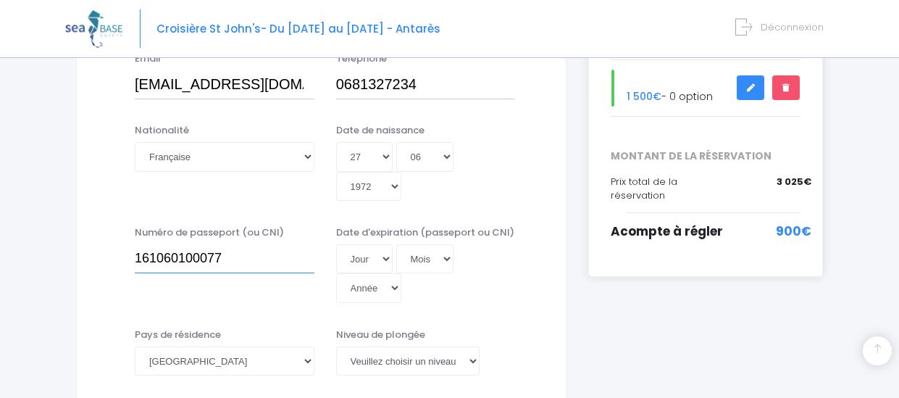
type input "161060100077"
click at [356, 257] on select "Jour 01 02 03 04 05 06 07 08 09 10 11 12 13 14 15 16 17 18 19 20 21 22 23 24 25…" at bounding box center [364, 258] width 57 height 29
select select "03"
click at [336, 244] on select "Jour 01 02 03 04 05 06 07 08 09 10 11 12 13 14 15 16 17 18 19 20 21 22 23 24 25…" at bounding box center [364, 258] width 57 height 29
click at [441, 257] on select "Mois 01 02 03 04 05 06 07 08 09 10 11 12" at bounding box center [425, 258] width 58 height 29
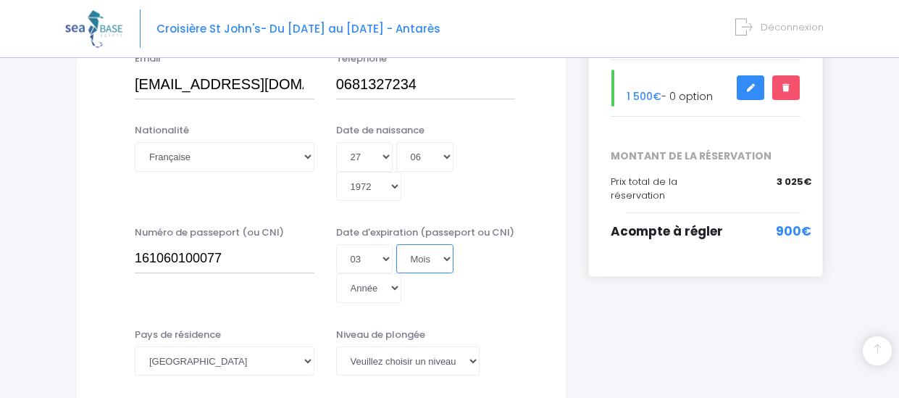
select select "10"
click at [396, 244] on select "Mois 01 02 03 04 05 06 07 08 09 10 11 12" at bounding box center [425, 258] width 58 height 29
click at [388, 282] on select "Année 2045 2044 2043 2042 2041 2040 2039 2038 2037 2036 2035 2034 2033 2032 203…" at bounding box center [368, 287] width 65 height 29
select select "2031"
click at [336, 273] on select "Année 2045 2044 2043 2042 2041 2040 2039 2038 2037 2036 2035 2034 2033 2032 203…" at bounding box center [368, 287] width 65 height 29
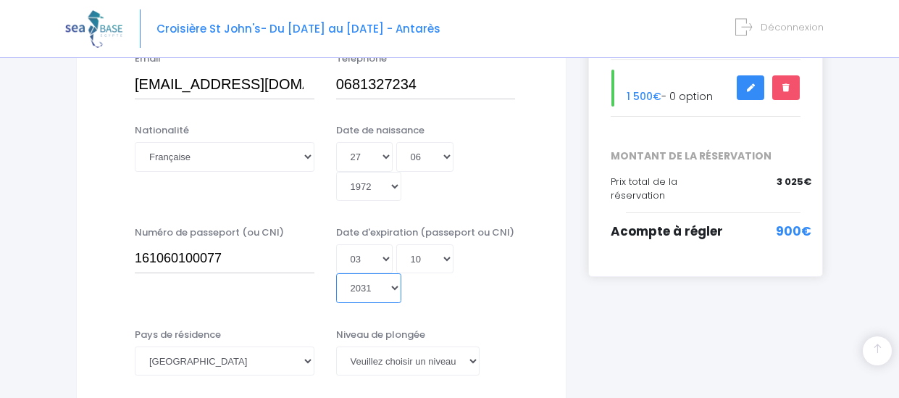
type input "2031-10-03"
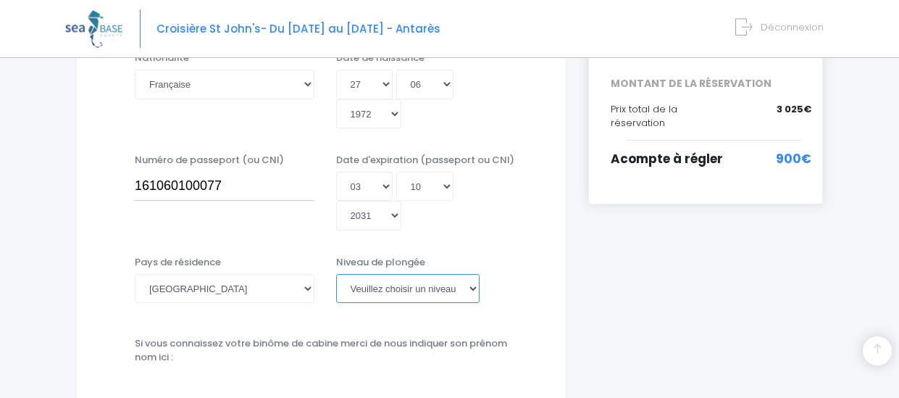
click at [453, 292] on select "Veuillez choisir un niveau de plongée Non plongeur Junior OW diver Adventure OW…" at bounding box center [407, 288] width 143 height 29
select select "N2"
click at [336, 274] on select "Veuillez choisir un niveau de plongée Non plongeur Junior OW diver Adventure OW…" at bounding box center [407, 288] width 143 height 29
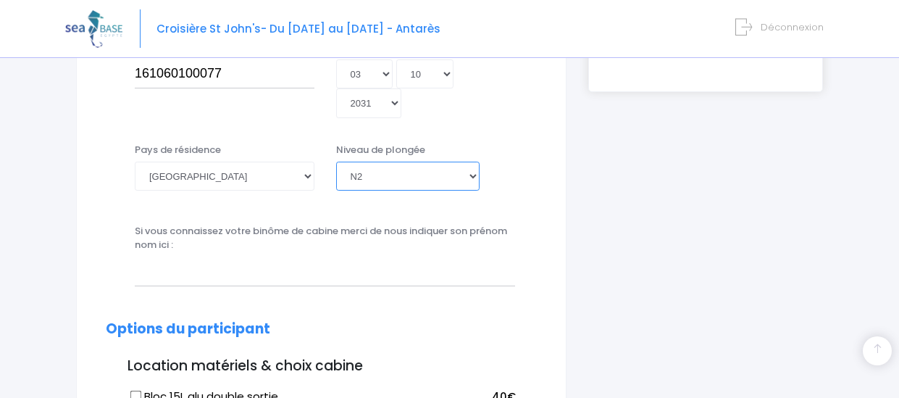
scroll to position [551, 0]
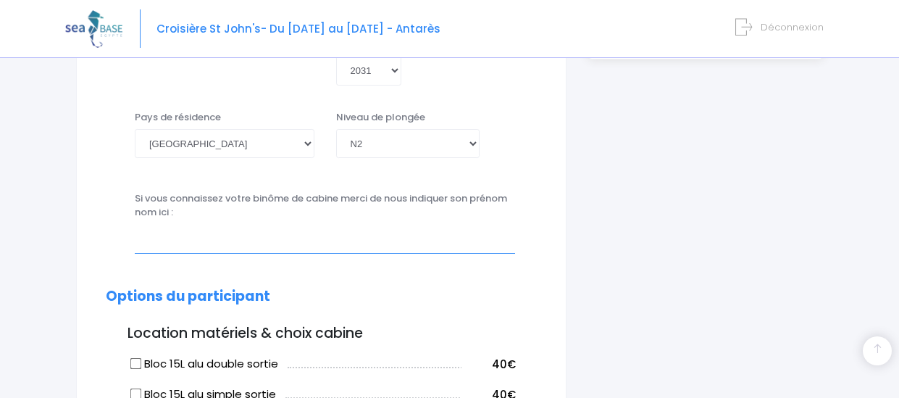
click at [199, 239] on input "text" at bounding box center [325, 238] width 380 height 29
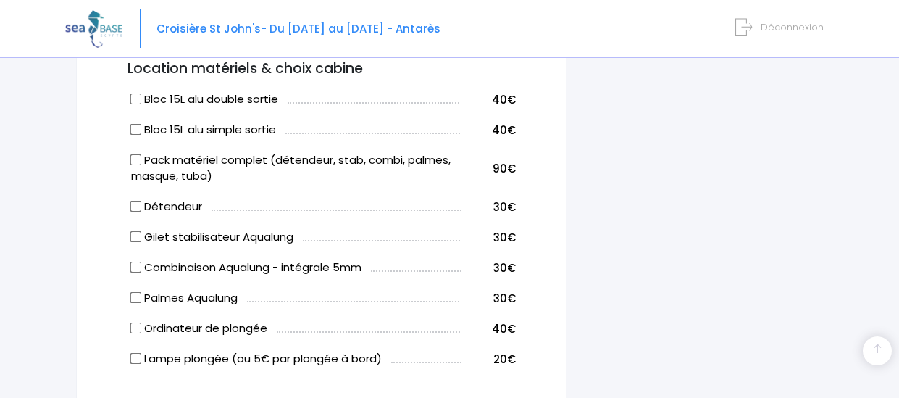
scroll to position [841, 0]
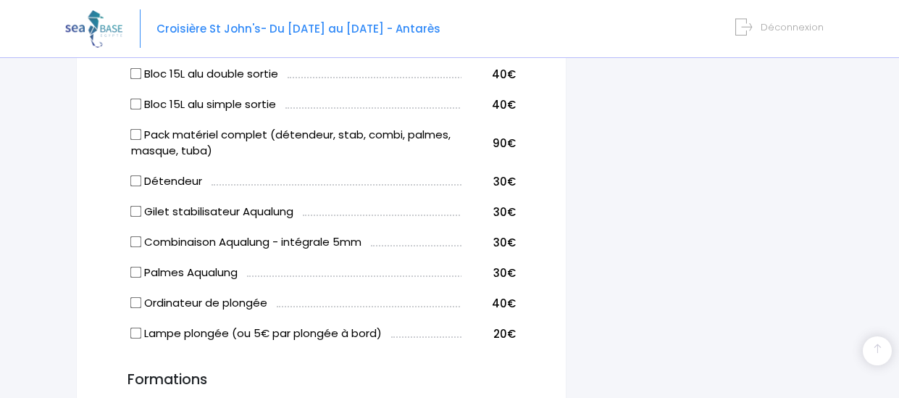
type input "Lefebvre Nicolas"
click at [138, 104] on input "Bloc 15L alu simple sortie" at bounding box center [136, 104] width 12 height 12
checkbox input "true"
click at [129, 72] on td "Bloc 15L alu double sortie" at bounding box center [295, 72] width 334 height 30
click at [140, 75] on input "Bloc 15L alu double sortie" at bounding box center [136, 73] width 12 height 12
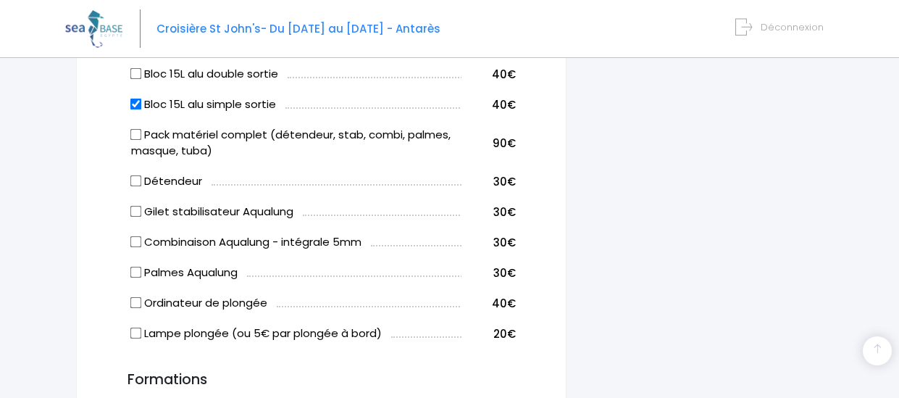
checkbox input "true"
click at [138, 104] on input "Bloc 15L alu simple sortie" at bounding box center [136, 104] width 12 height 12
checkbox input "false"
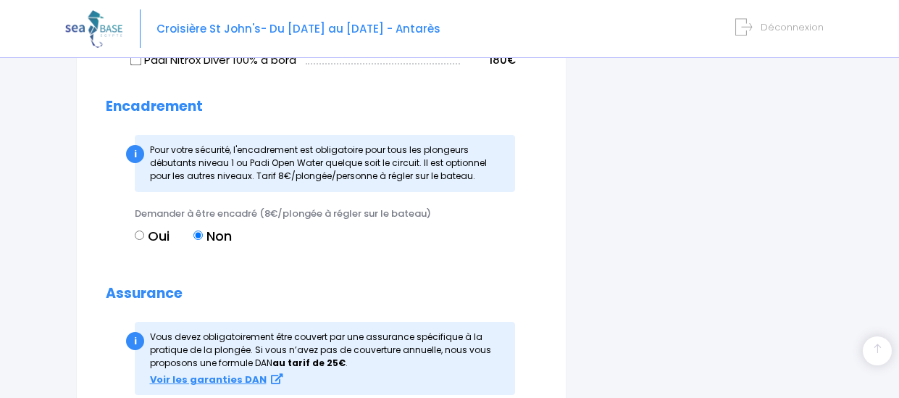
scroll to position [1348, 0]
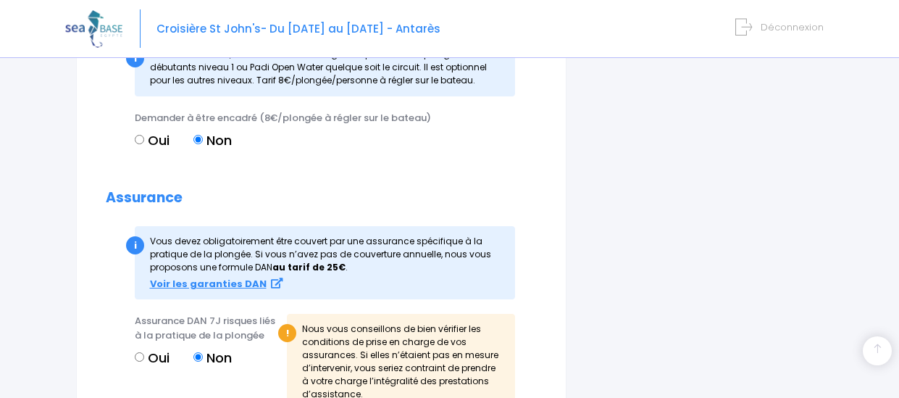
click at [136, 351] on label "Oui" at bounding box center [152, 358] width 35 height 20
click at [136, 352] on input "Oui" at bounding box center [139, 356] width 9 height 9
radio input "true"
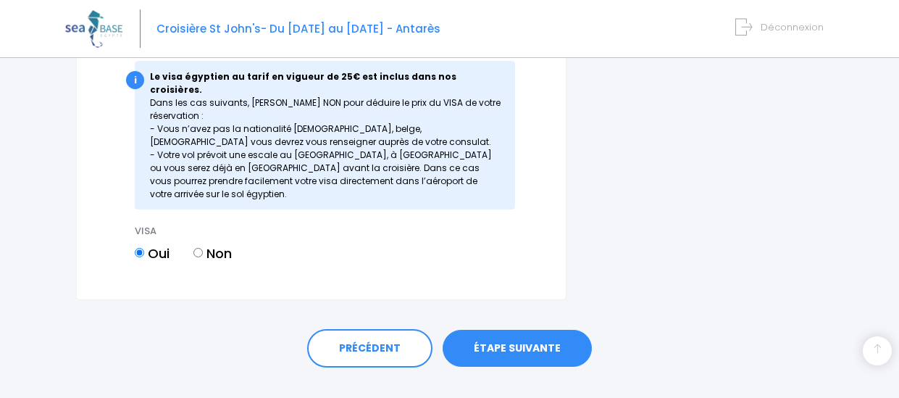
scroll to position [1732, 0]
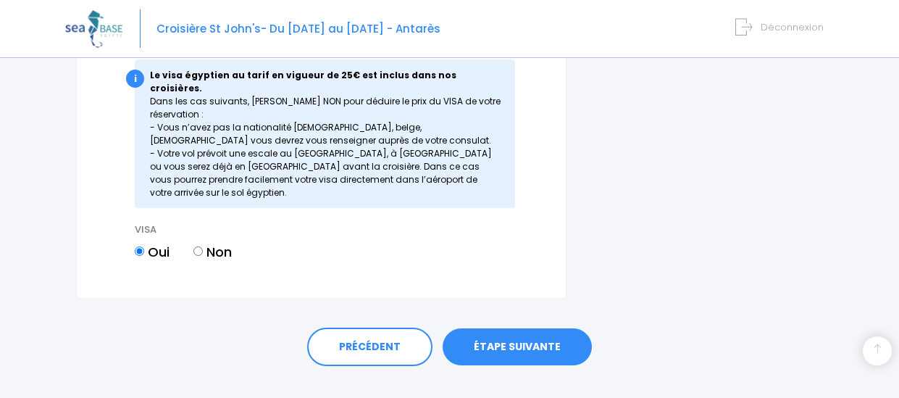
click at [527, 328] on link "ÉTAPE SUIVANTE" at bounding box center [517, 347] width 149 height 38
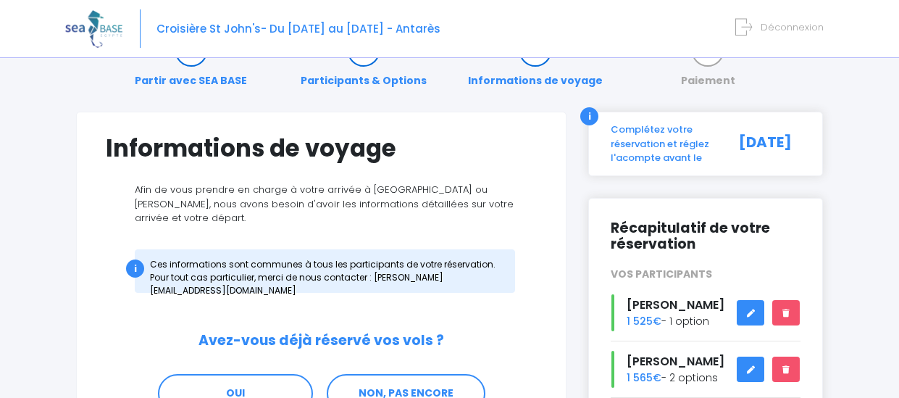
scroll to position [72, 0]
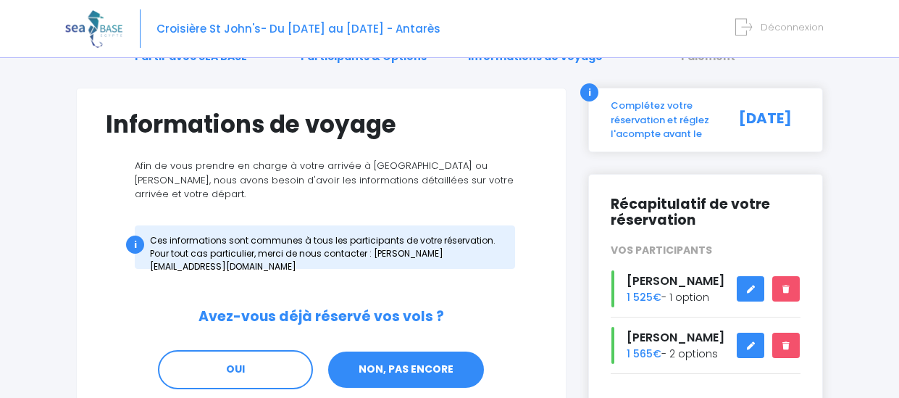
click at [404, 350] on link "NON, PAS ENCORE" at bounding box center [406, 369] width 159 height 39
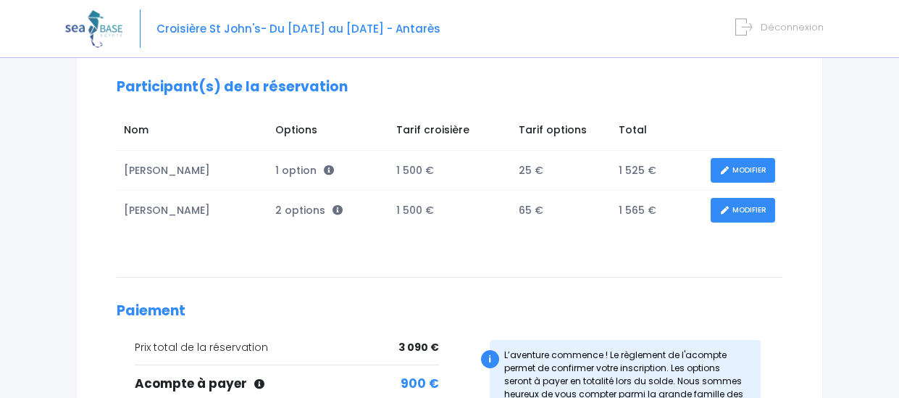
scroll to position [217, 0]
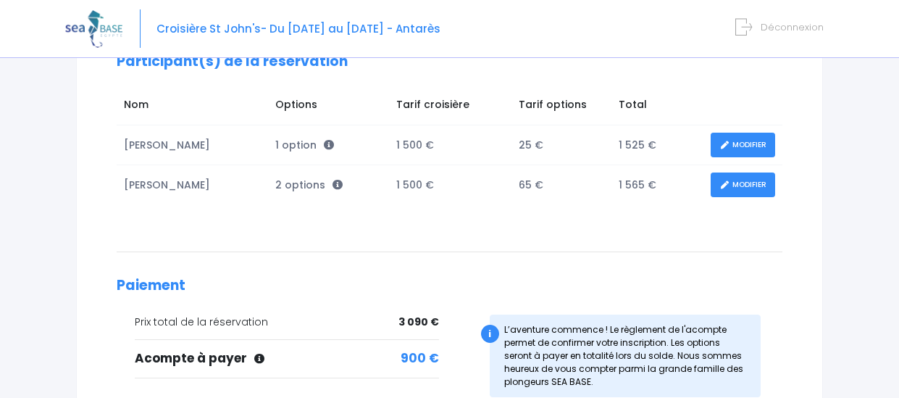
click at [762, 143] on link "MODIFIER" at bounding box center [743, 145] width 64 height 25
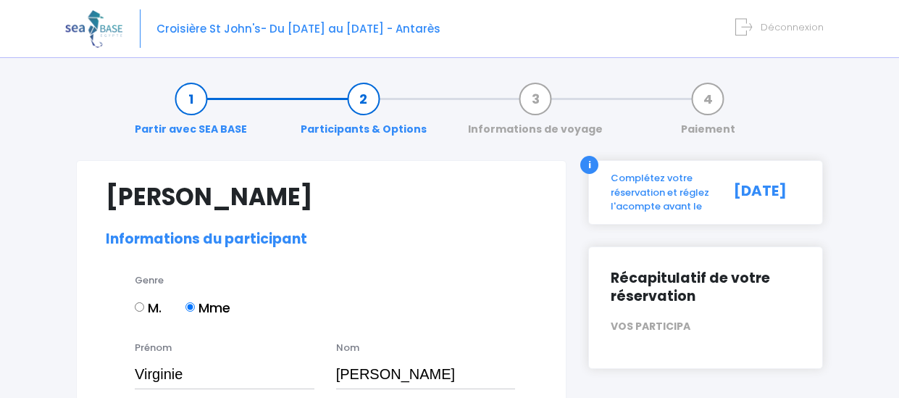
select select "N2"
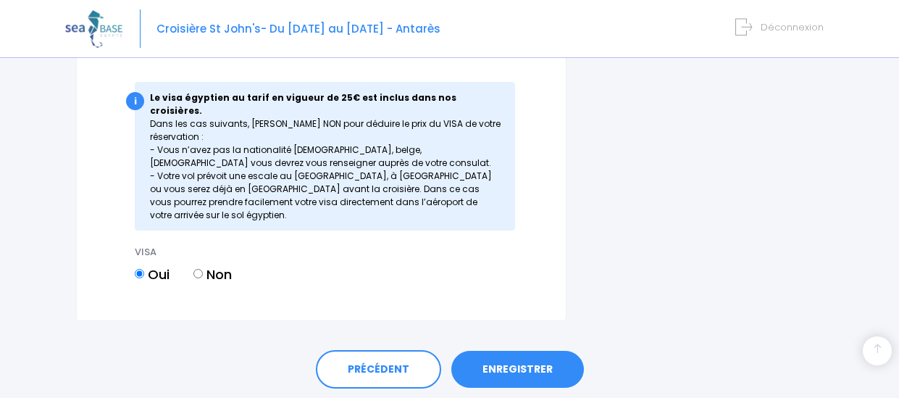
scroll to position [1760, 0]
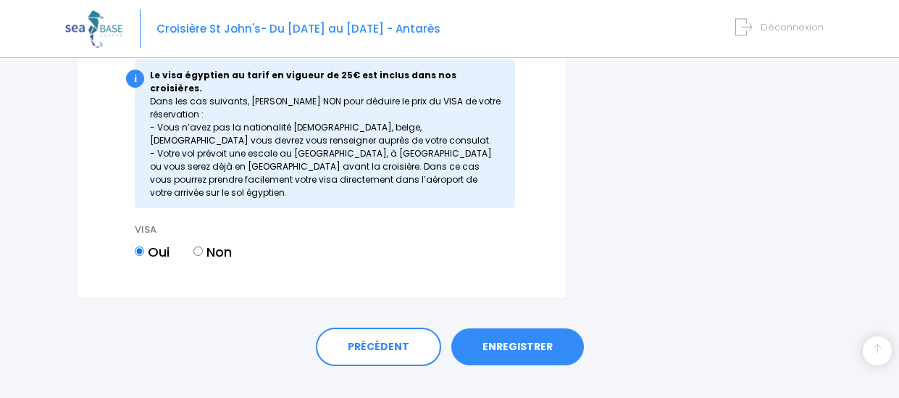
click at [520, 328] on link "ENREGISTRER" at bounding box center [517, 347] width 133 height 38
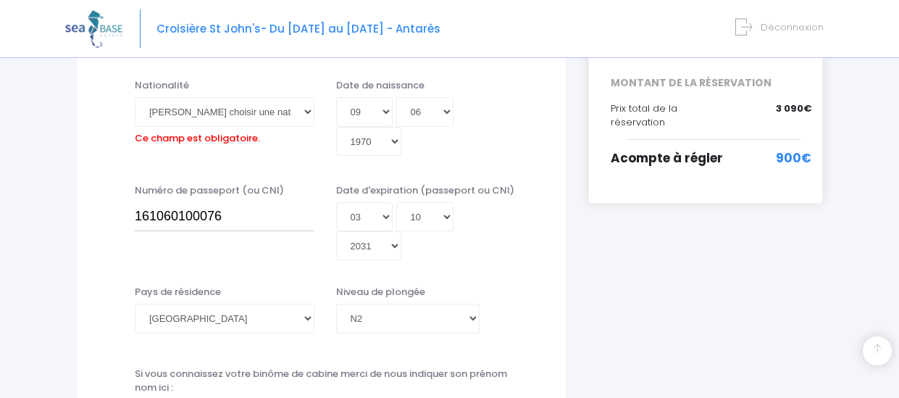
scroll to position [359, 0]
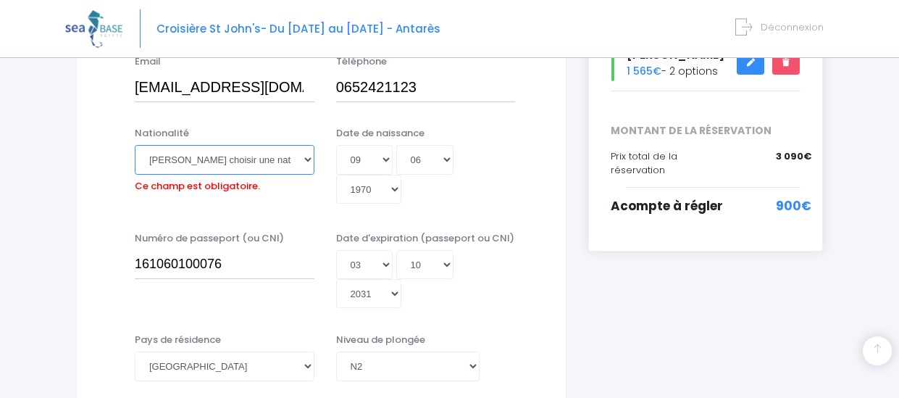
click at [231, 159] on select "Veuillez choisir une nationalité Afghane Albanaise Algerienne Allemande America…" at bounding box center [225, 159] width 180 height 29
select select "Française"
click at [223, 163] on select "Veuillez choisir une nationalité Afghane Albanaise Algerienne Allemande America…" at bounding box center [225, 159] width 180 height 29
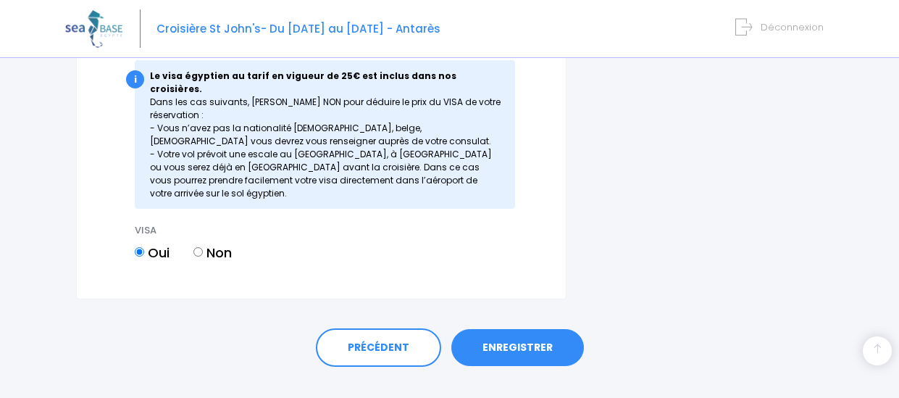
scroll to position [1760, 0]
click at [516, 328] on link "ENREGISTRER" at bounding box center [517, 347] width 133 height 38
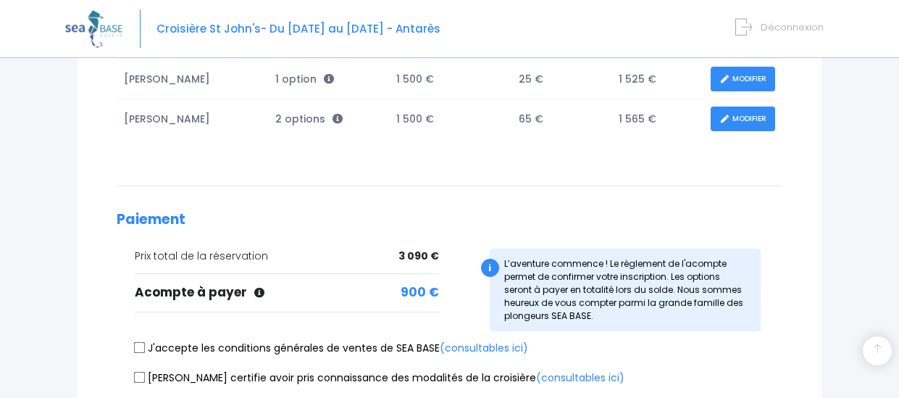
scroll to position [290, 0]
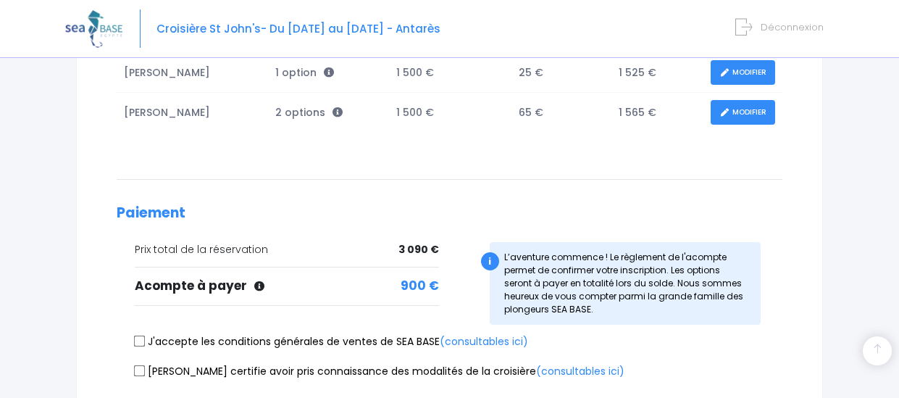
click at [133, 343] on div "J'accepte les conditions générales de ventes de SEA BASE (consultables ici)" at bounding box center [450, 344] width 666 height 20
click at [143, 343] on input "J'accepte les conditions générales de ventes de SEA BASE (consultables ici)" at bounding box center [140, 341] width 12 height 12
checkbox input "true"
click at [138, 375] on input "Je certifie avoir pris connaissance des modalités de la croisière (consultables…" at bounding box center [140, 370] width 12 height 12
checkbox input "true"
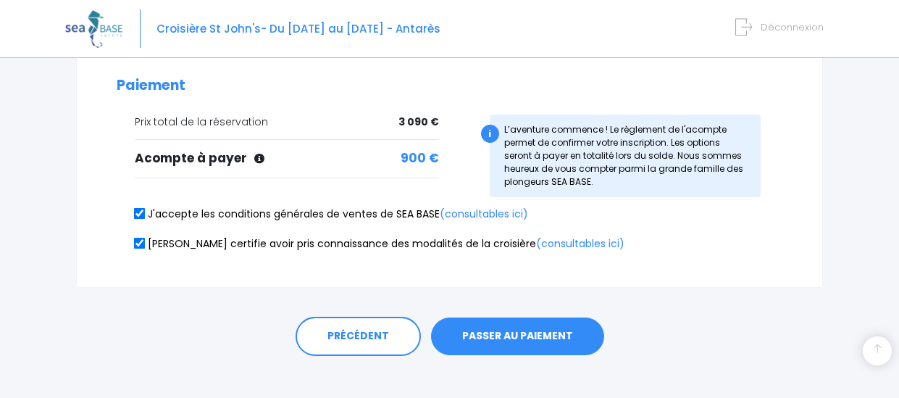
scroll to position [433, 0]
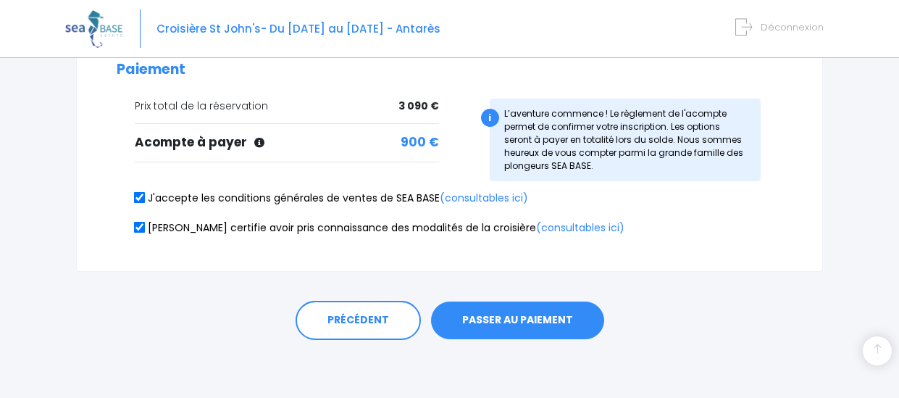
click at [487, 316] on button "PASSER AU PAIEMENT" at bounding box center [517, 320] width 173 height 38
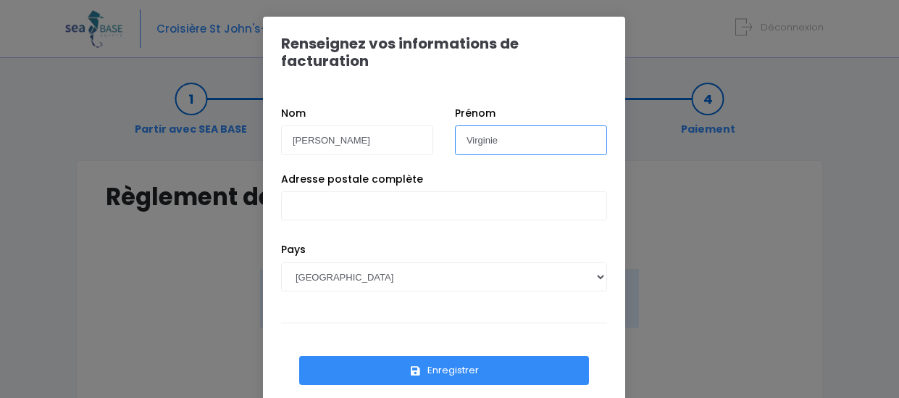
click at [505, 126] on input "Virginie" at bounding box center [531, 139] width 152 height 29
drag, startPoint x: 507, startPoint y: 126, endPoint x: 428, endPoint y: 134, distance: 78.7
click at [428, 134] on div "[PERSON_NAME] Prénom Virginie" at bounding box center [444, 139] width 348 height 66
type input "[PERSON_NAME]"
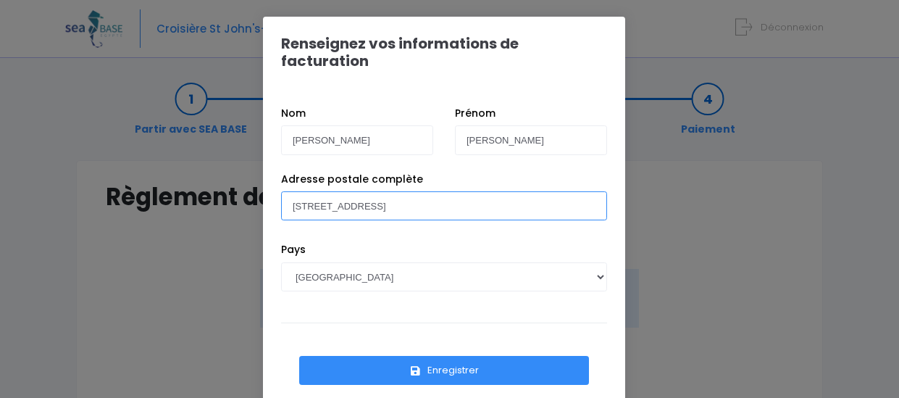
click at [431, 191] on input "1 rue du Bois Ballette" at bounding box center [444, 205] width 326 height 29
click at [433, 191] on input "1 rue du Bois Ballette" at bounding box center [444, 205] width 326 height 29
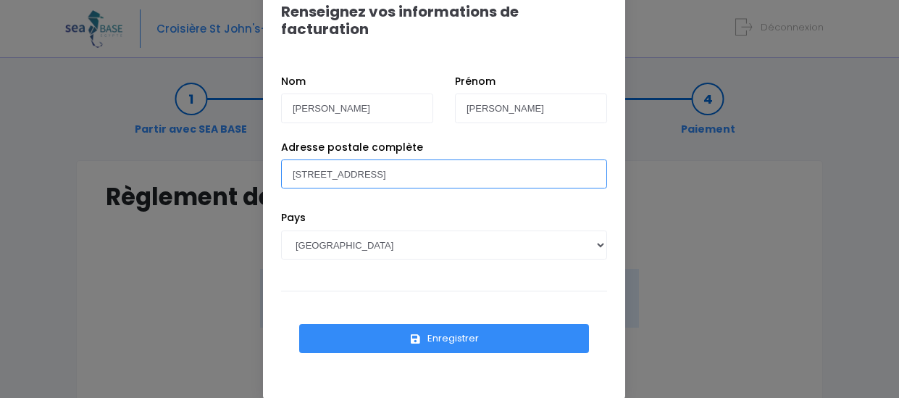
type input "1 rue du Bois Ballette 60930 Bailleul sur Thérain"
click at [441, 324] on button "Enregistrer" at bounding box center [444, 338] width 290 height 29
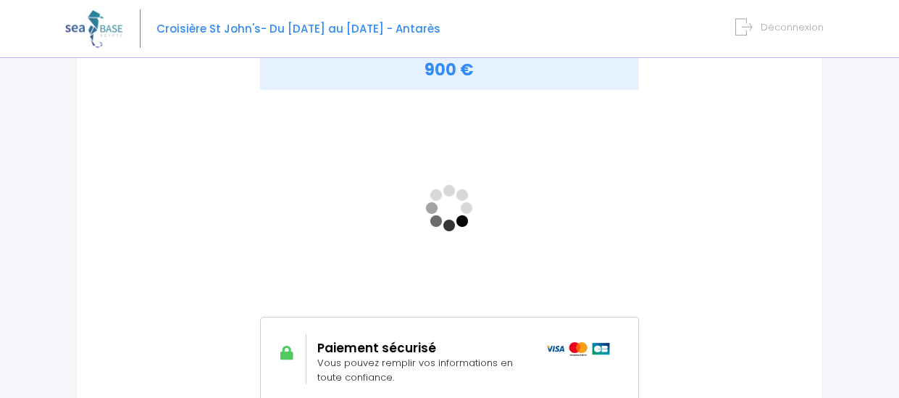
scroll to position [290, 0]
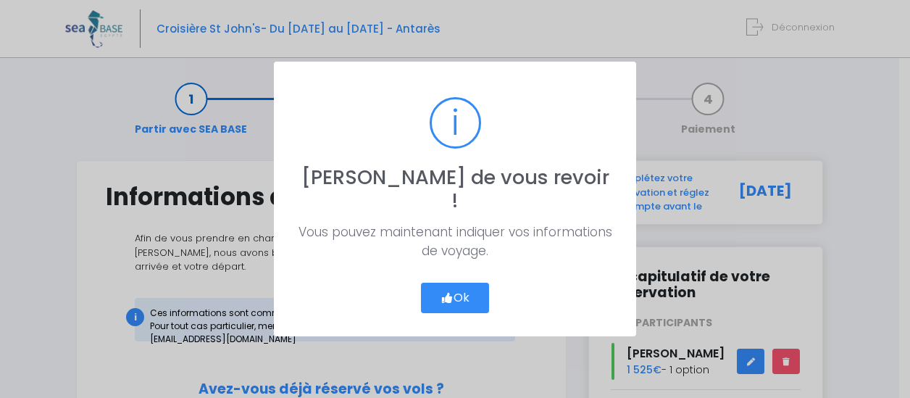
click at [453, 283] on button "Ok" at bounding box center [455, 298] width 68 height 30
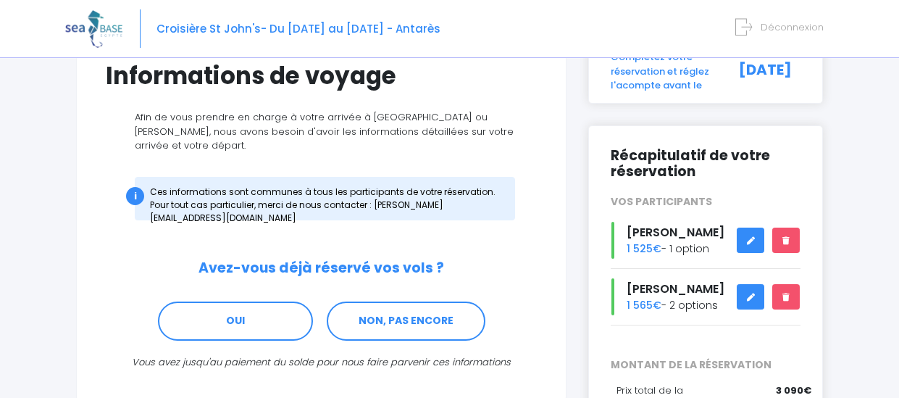
scroll to position [217, 0]
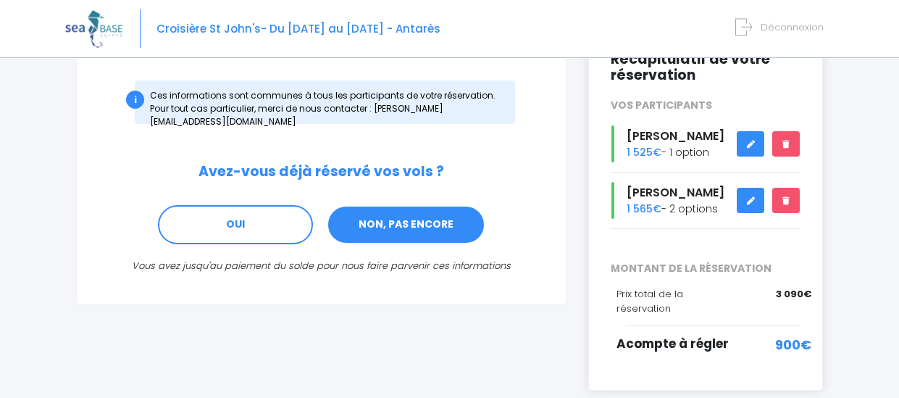
click at [427, 214] on link "NON, PAS ENCORE" at bounding box center [406, 224] width 159 height 39
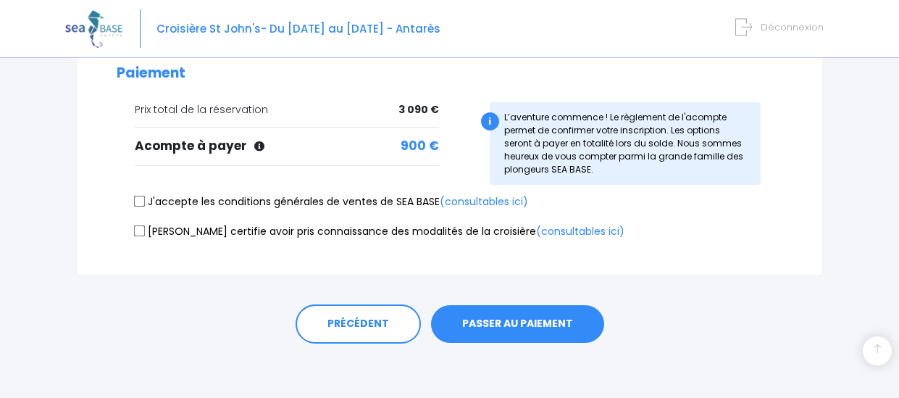
scroll to position [433, 0]
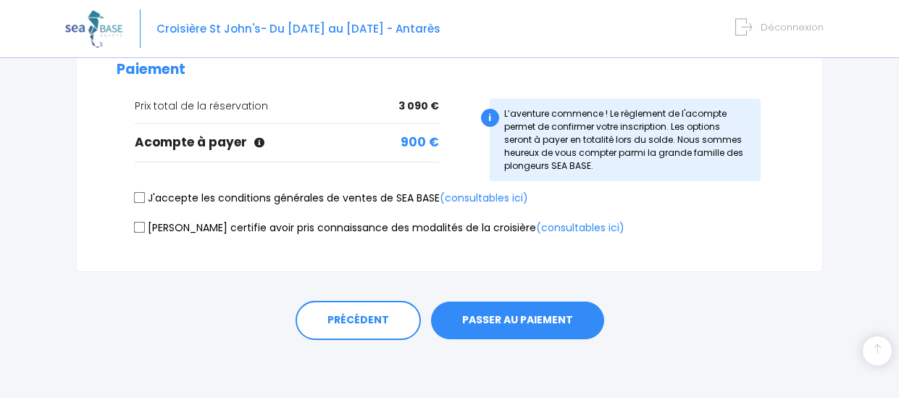
drag, startPoint x: 138, startPoint y: 196, endPoint x: 146, endPoint y: 201, distance: 10.5
click at [138, 197] on input "J'accepte les conditions générales de ventes de SEA BASE (consultables ici)" at bounding box center [140, 198] width 12 height 12
checkbox input "true"
drag, startPoint x: 136, startPoint y: 222, endPoint x: 151, endPoint y: 228, distance: 17.2
click at [137, 224] on input "Je certifie avoir pris connaissance des modalités de la croisière (consultables…" at bounding box center [140, 227] width 12 height 12
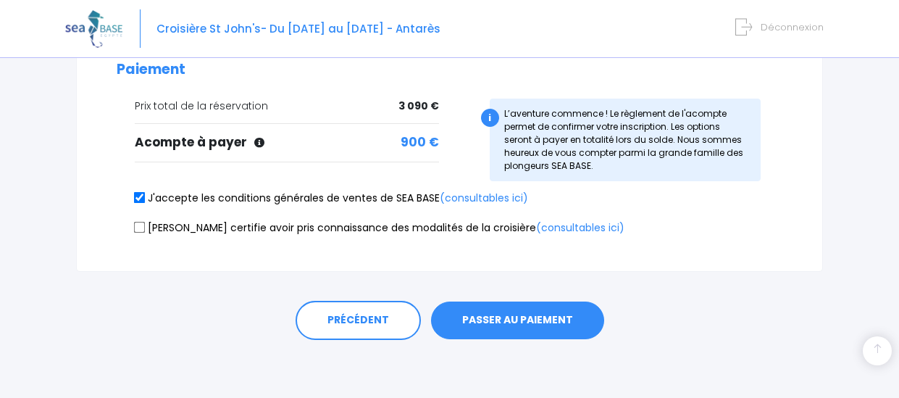
checkbox input "true"
click at [546, 316] on button "PASSER AU PAIEMENT" at bounding box center [517, 320] width 173 height 38
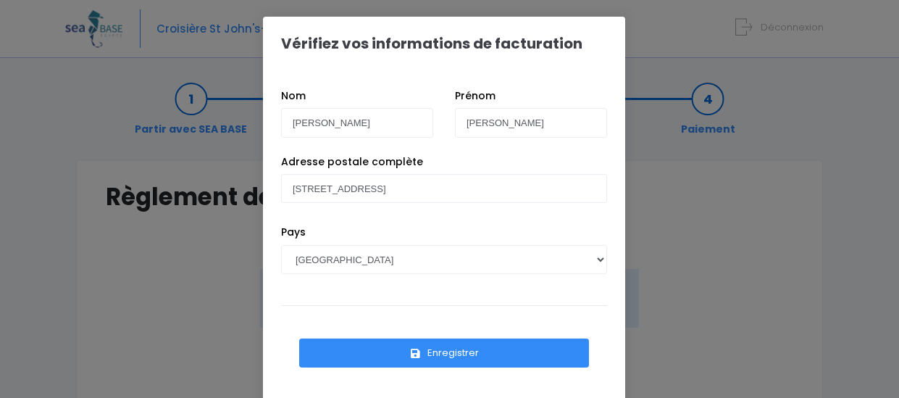
scroll to position [32, 0]
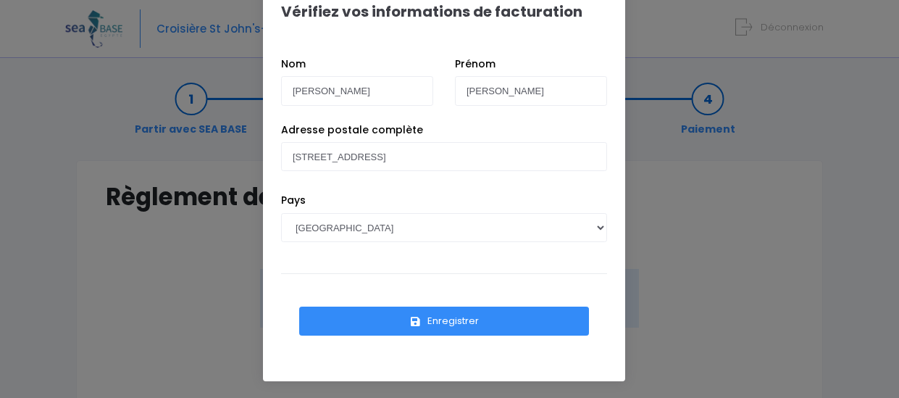
click at [441, 322] on button "Enregistrer" at bounding box center [444, 321] width 290 height 29
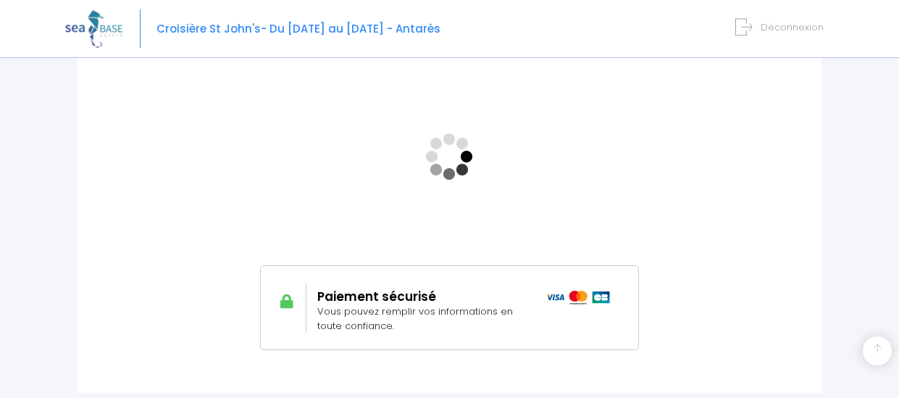
scroll to position [290, 0]
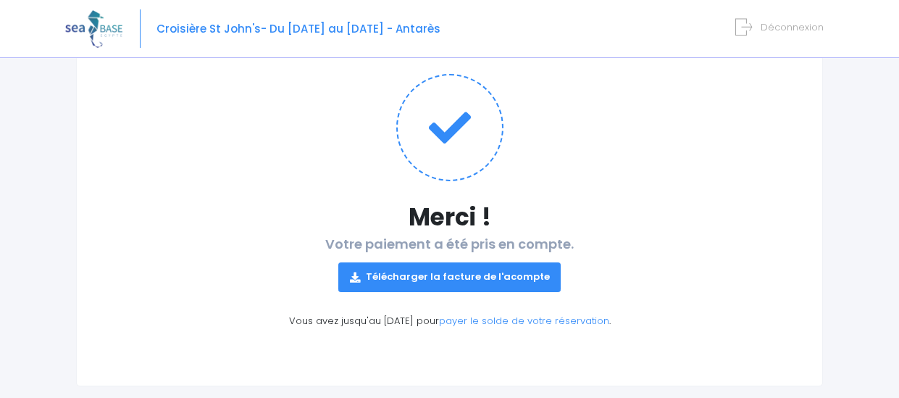
scroll to position [170, 0]
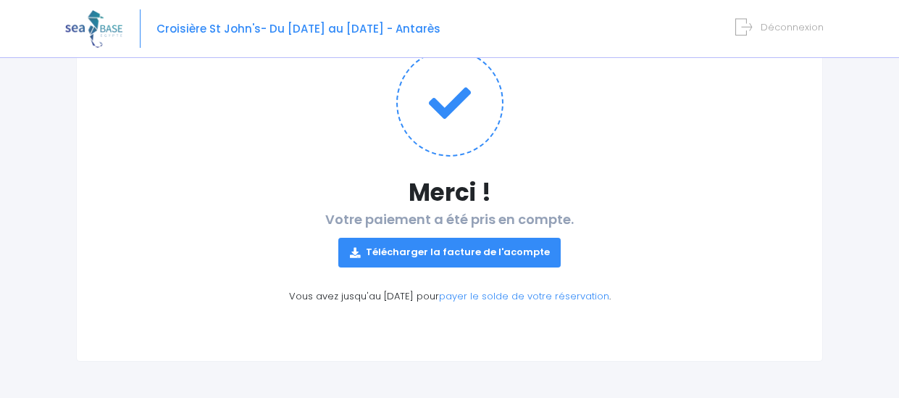
click at [531, 255] on link "Télécharger la facture de l'acompte" at bounding box center [449, 252] width 223 height 29
